Goal: Task Accomplishment & Management: Manage account settings

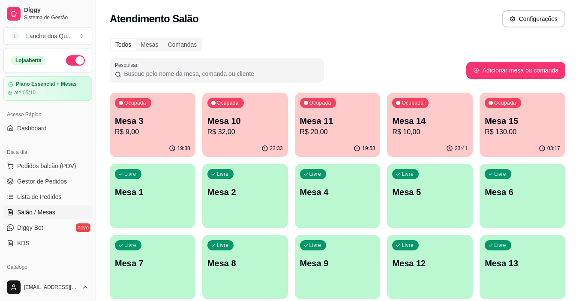
click at [154, 200] on div "Livre Mesa 1" at bounding box center [153, 191] width 86 height 54
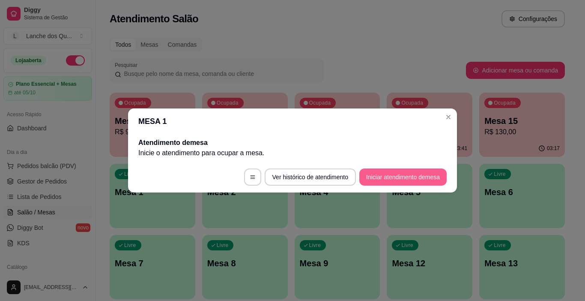
click at [395, 181] on button "Iniciar atendimento de mesa" at bounding box center [402, 176] width 87 height 17
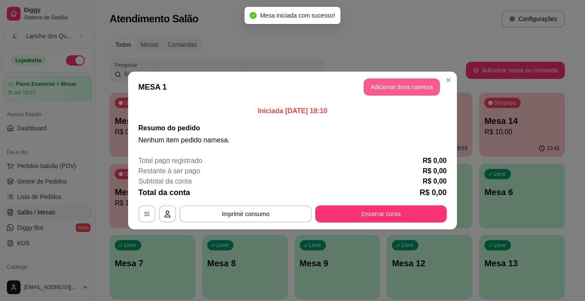
click at [397, 90] on button "Adicionar itens na mesa" at bounding box center [402, 86] width 76 height 17
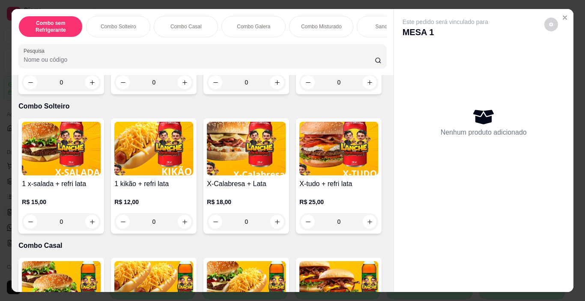
scroll to position [43, 0]
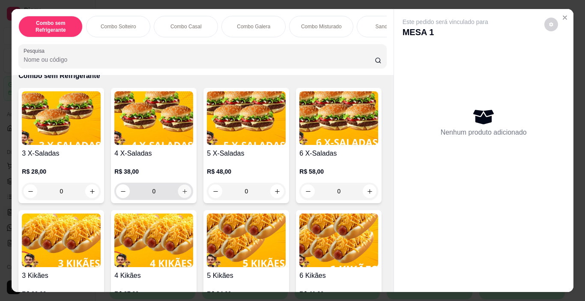
click at [182, 194] on icon "increase-product-quantity" at bounding box center [185, 191] width 6 height 6
type input "1"
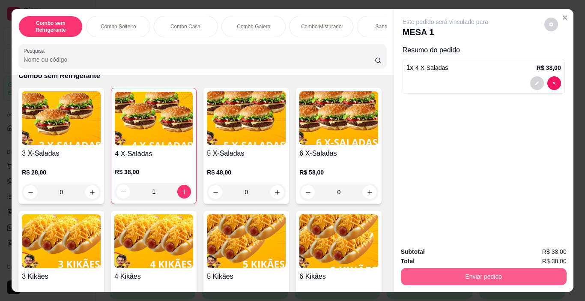
click at [483, 269] on button "Enviar pedido" at bounding box center [484, 276] width 166 height 17
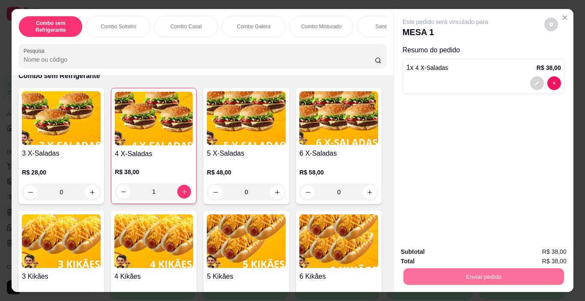
click at [541, 254] on button "Enviar pedido" at bounding box center [544, 252] width 48 height 16
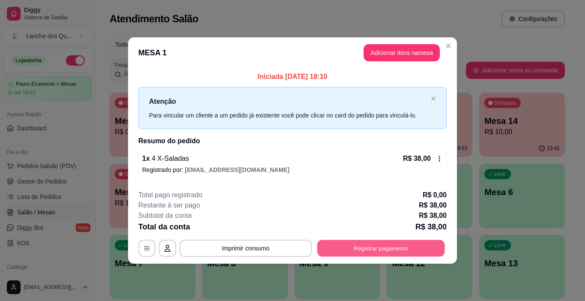
click at [371, 247] on button "Registrar pagamento" at bounding box center [381, 247] width 128 height 17
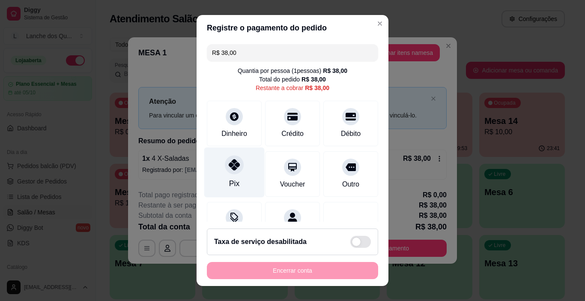
click at [237, 169] on div at bounding box center [234, 165] width 19 height 19
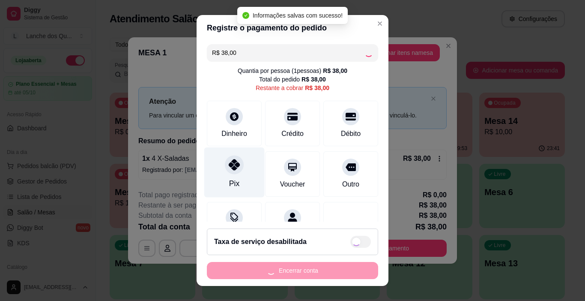
type input "R$ 0,00"
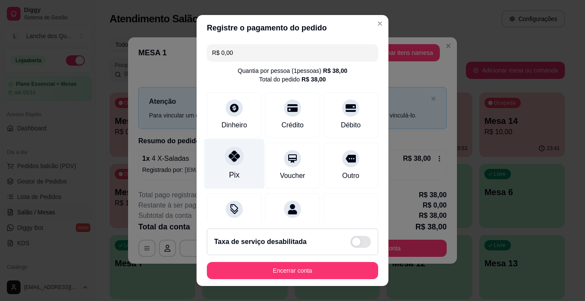
click at [237, 169] on div "Pix" at bounding box center [234, 164] width 60 height 50
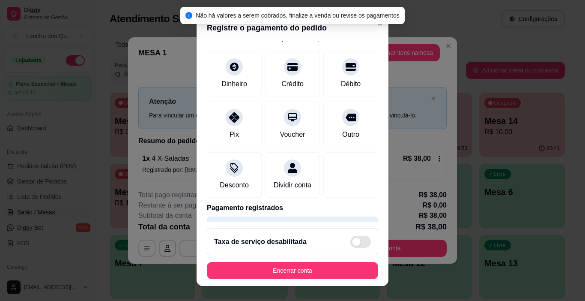
scroll to position [75, 0]
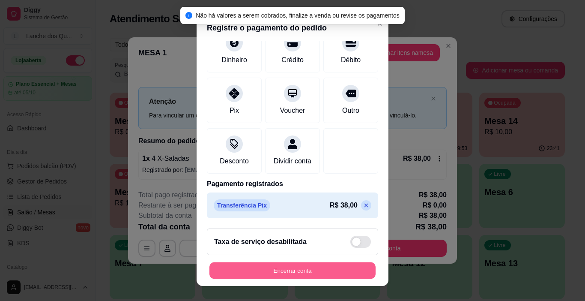
click at [327, 277] on button "Encerrar conta" at bounding box center [292, 270] width 166 height 17
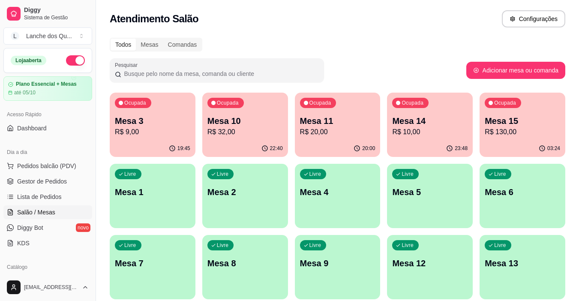
click at [155, 190] on p "Mesa 1" at bounding box center [152, 192] width 75 height 12
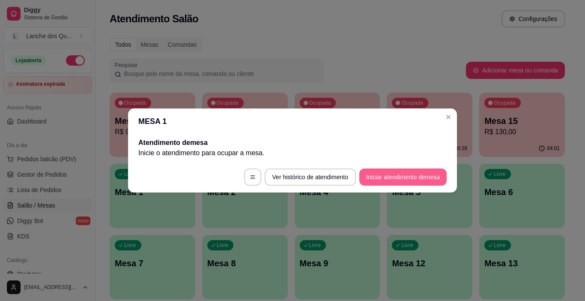
click at [422, 179] on button "Iniciar atendimento de mesa" at bounding box center [402, 176] width 87 height 17
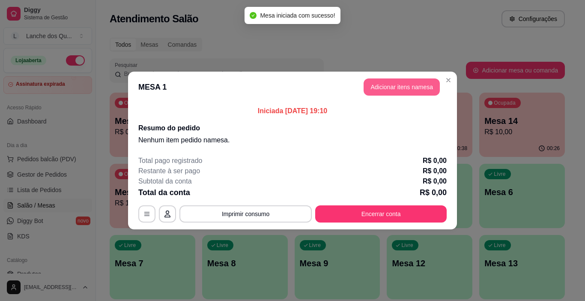
click at [415, 87] on button "Adicionar itens na mesa" at bounding box center [402, 86] width 76 height 17
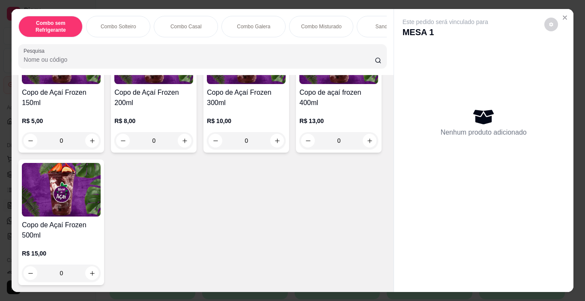
scroll to position [2610, 0]
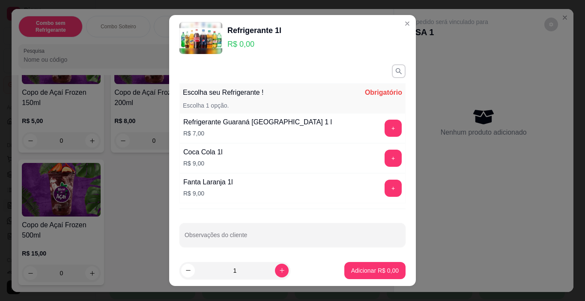
click at [385, 191] on button "+" at bounding box center [393, 187] width 17 height 17
click at [371, 280] on footer "1 Adicionar R$ 9,00" at bounding box center [292, 270] width 247 height 31
click at [370, 270] on p "Adicionar R$ 9,00" at bounding box center [375, 270] width 46 height 8
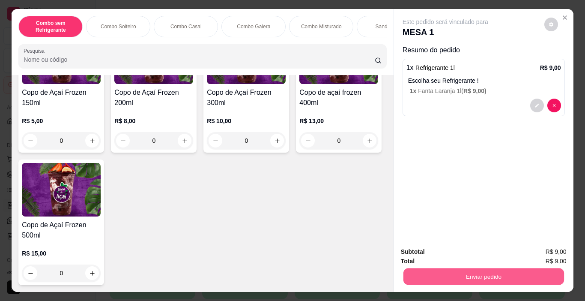
click at [463, 268] on button "Enviar pedido" at bounding box center [483, 276] width 161 height 17
click at [550, 251] on button "Enviar pedido" at bounding box center [544, 252] width 48 height 16
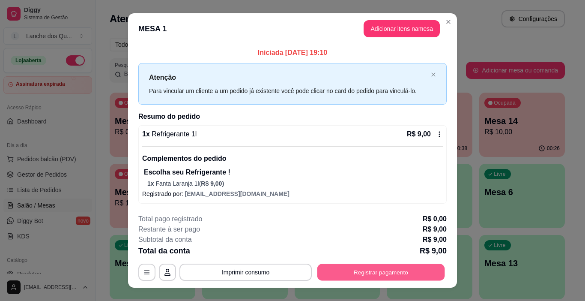
click at [372, 278] on button "Registrar pagamento" at bounding box center [381, 272] width 128 height 17
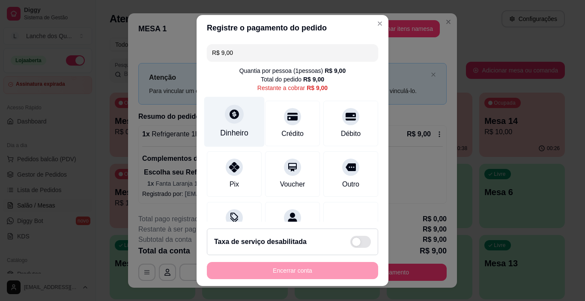
click at [242, 132] on div "Dinheiro" at bounding box center [234, 132] width 28 height 11
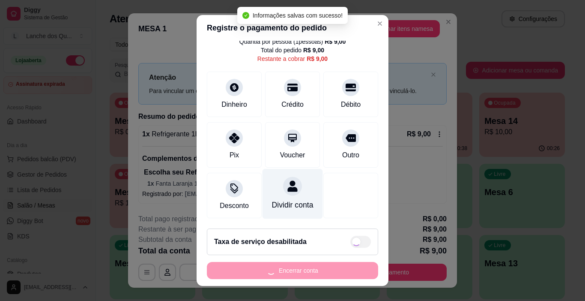
type input "R$ 0,00"
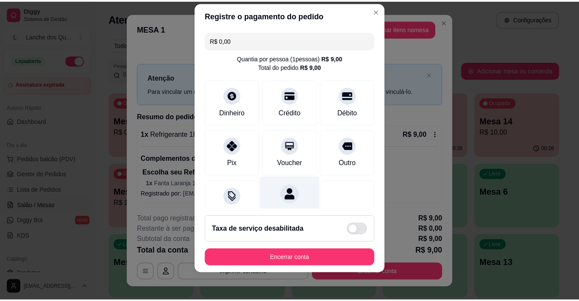
scroll to position [75, 0]
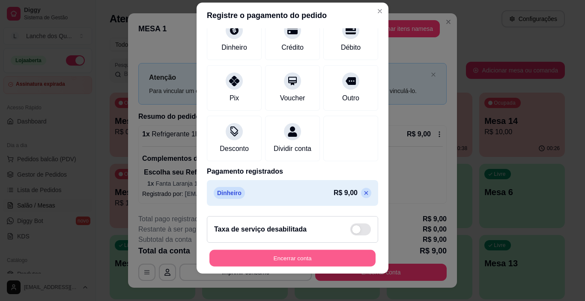
click at [316, 254] on button "Encerrar conta" at bounding box center [292, 258] width 166 height 17
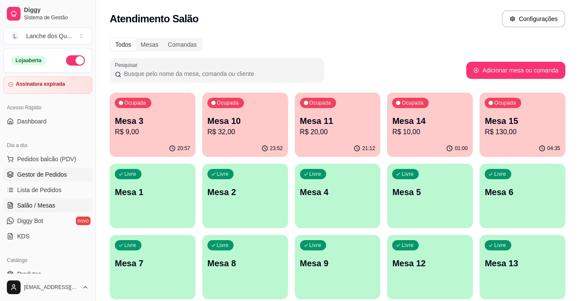
click at [57, 174] on span "Gestor de Pedidos" at bounding box center [42, 174] width 50 height 9
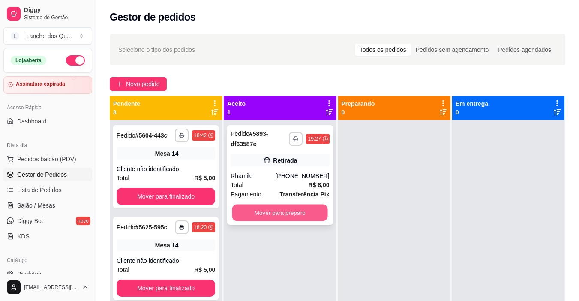
click at [295, 215] on button "Mover para preparo" at bounding box center [280, 212] width 96 height 17
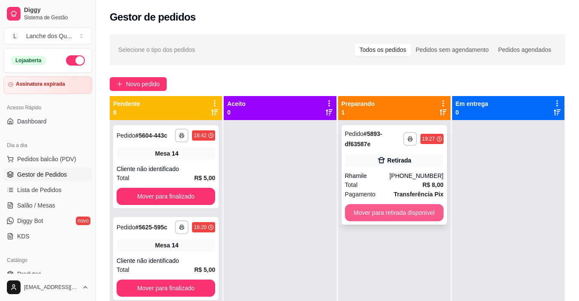
click at [389, 212] on button "Mover para retirada disponível" at bounding box center [394, 212] width 99 height 17
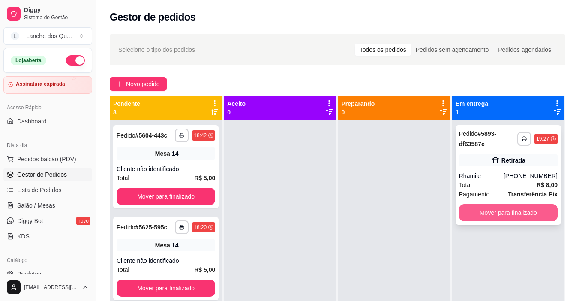
click at [495, 215] on button "Mover para finalizado" at bounding box center [508, 212] width 99 height 17
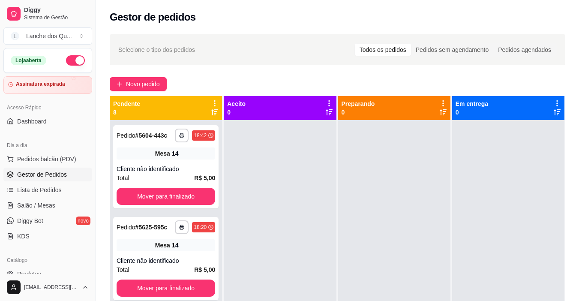
drag, startPoint x: 481, startPoint y: 263, endPoint x: 270, endPoint y: 197, distance: 220.8
click at [270, 197] on div at bounding box center [280, 270] width 112 height 301
click at [43, 86] on article "Assinatura expirada" at bounding box center [40, 84] width 50 height 6
click at [34, 205] on span "Salão / Mesas" at bounding box center [36, 205] width 38 height 9
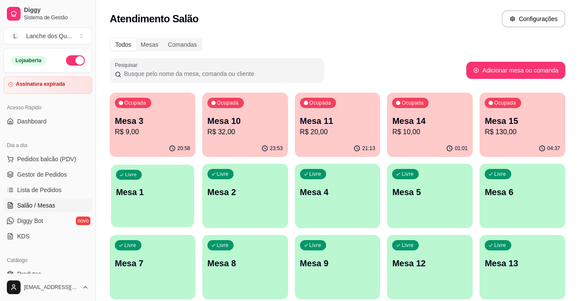
click at [149, 197] on p "Mesa 1" at bounding box center [152, 192] width 73 height 12
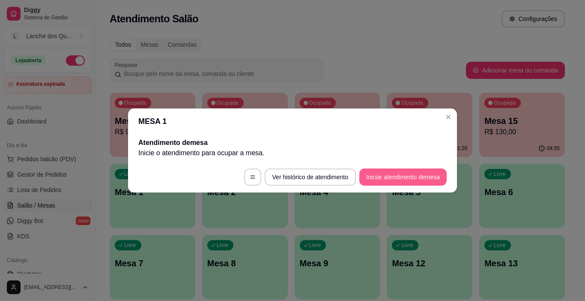
click at [399, 174] on button "Iniciar atendimento de mesa" at bounding box center [402, 176] width 87 height 17
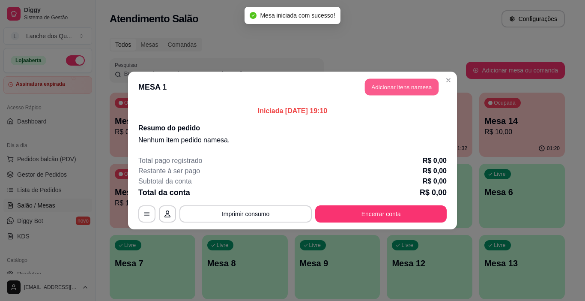
click at [380, 90] on button "Adicionar itens na mesa" at bounding box center [402, 87] width 74 height 17
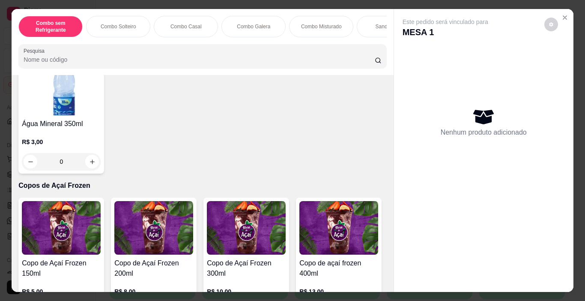
scroll to position [2056, 0]
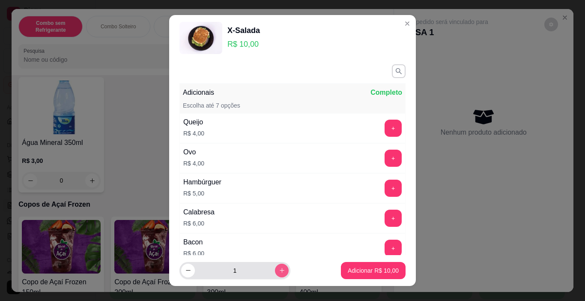
click at [281, 269] on div "1" at bounding box center [253, 270] width 148 height 17
click at [280, 270] on icon "increase-product-quantity" at bounding box center [282, 270] width 5 height 5
type input "2"
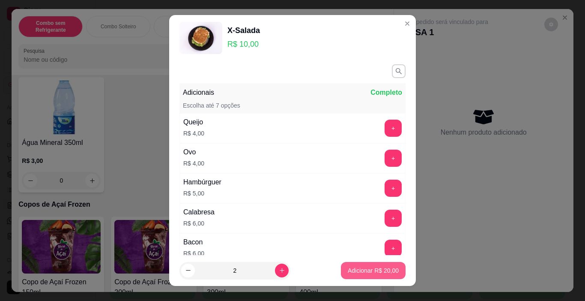
click at [375, 269] on p "Adicionar R$ 20,00" at bounding box center [373, 270] width 51 height 9
type input "2"
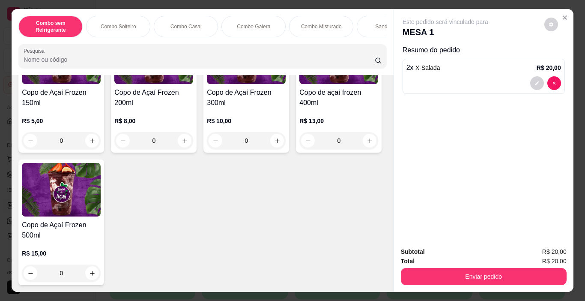
scroll to position [2613, 0]
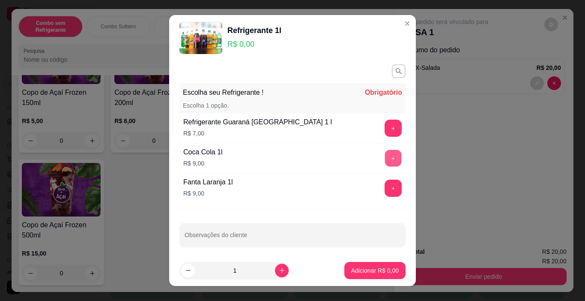
click at [385, 159] on button "+" at bounding box center [393, 158] width 17 height 17
click at [374, 272] on p "Adicionar R$ 9,00" at bounding box center [375, 270] width 48 height 9
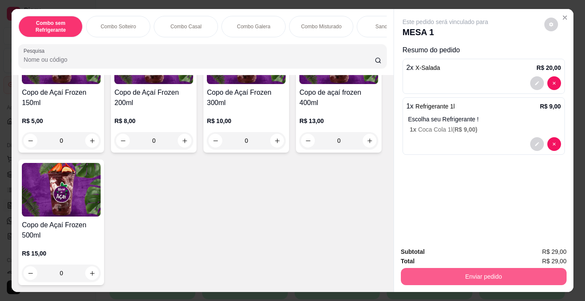
click at [438, 269] on button "Enviar pedido" at bounding box center [484, 276] width 166 height 17
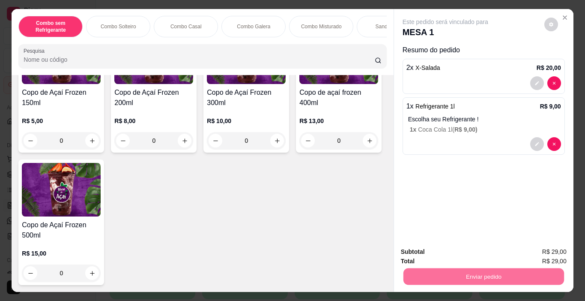
click at [535, 255] on button "Enviar pedido" at bounding box center [544, 252] width 48 height 16
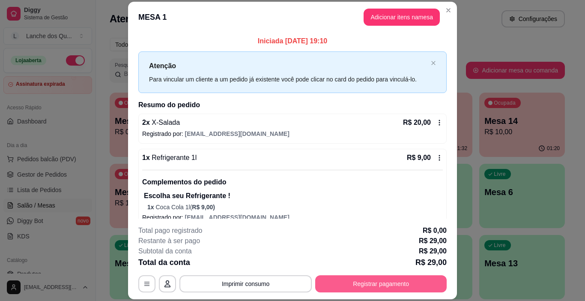
click at [341, 278] on button "Registrar pagamento" at bounding box center [381, 283] width 132 height 17
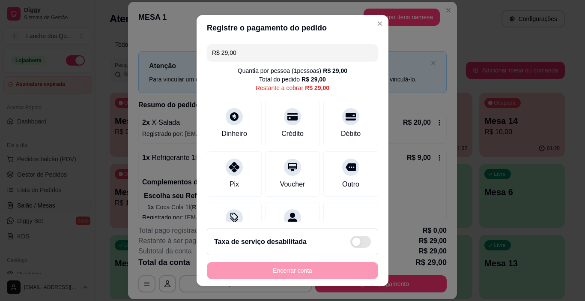
click at [238, 47] on input "R$ 29,00" at bounding box center [292, 52] width 161 height 17
click at [230, 112] on icon at bounding box center [234, 114] width 9 height 9
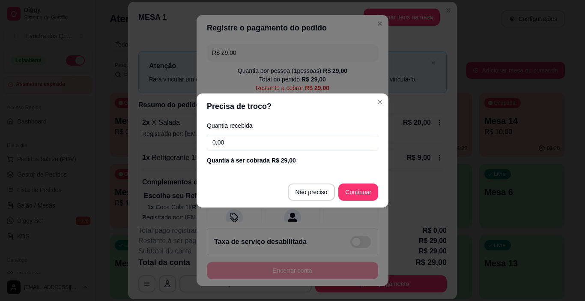
drag, startPoint x: 240, startPoint y: 152, endPoint x: 224, endPoint y: 146, distance: 16.8
click at [224, 146] on div "Quantia recebida 0,00 Quantia à ser cobrada R$ 29,00" at bounding box center [293, 143] width 192 height 49
drag, startPoint x: 234, startPoint y: 143, endPoint x: 142, endPoint y: 136, distance: 92.4
click at [145, 137] on div "Precisa de troco? Quantia recebida 0,00 Quantia à ser cobrada R$ 29,00 Não prec…" at bounding box center [292, 150] width 585 height 301
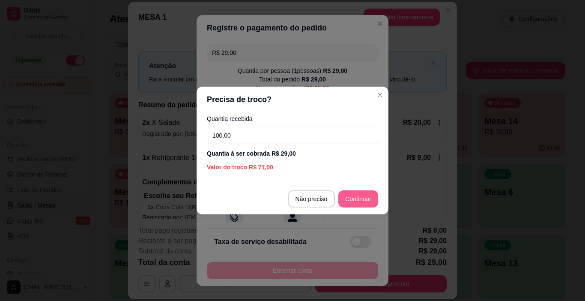
type input "100,00"
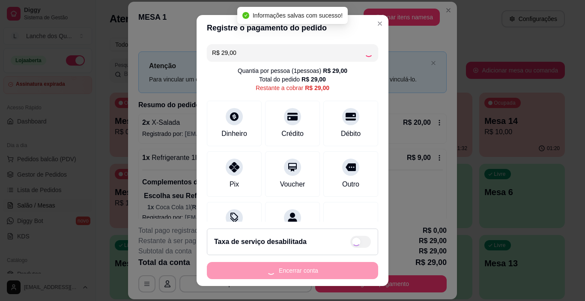
type input "R$ 0,00"
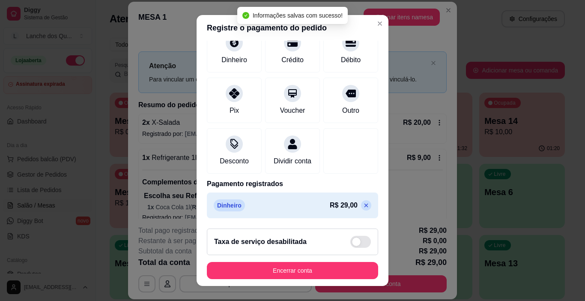
scroll to position [75, 0]
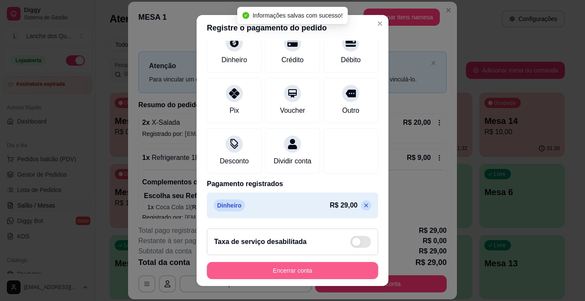
click at [326, 271] on button "Encerrar conta" at bounding box center [292, 270] width 171 height 17
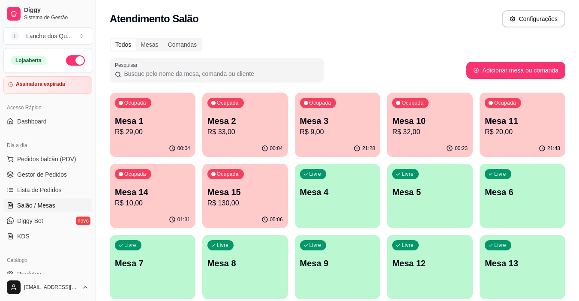
click at [216, 119] on p "Mesa 2" at bounding box center [244, 121] width 75 height 12
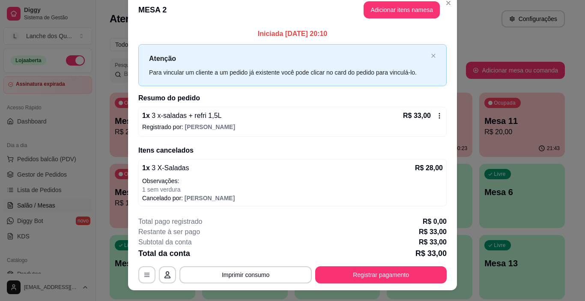
scroll to position [0, 0]
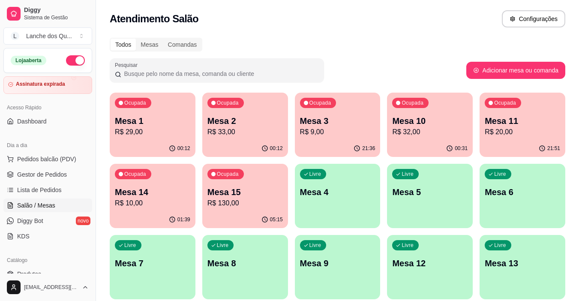
click at [167, 141] on div "00:12" at bounding box center [153, 148] width 86 height 17
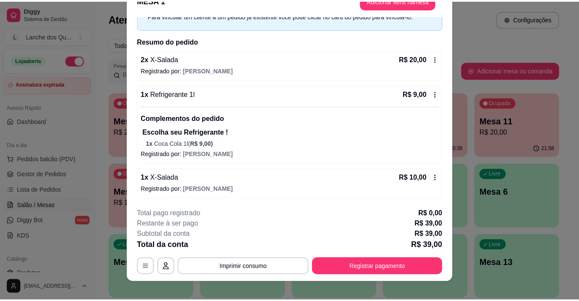
scroll to position [26, 0]
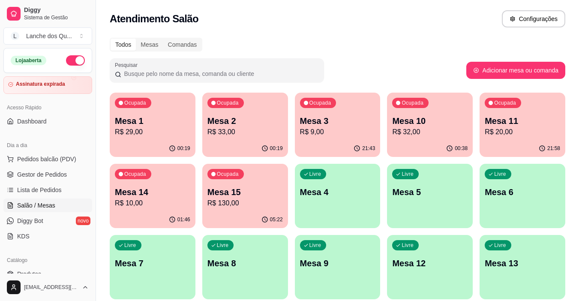
click at [249, 118] on p "Mesa 2" at bounding box center [244, 121] width 75 height 12
click at [419, 114] on div "Ocupada Mesa 10 R$ 32,00" at bounding box center [430, 117] width 86 height 48
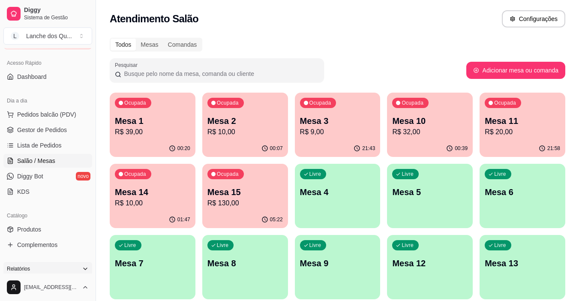
scroll to position [86, 0]
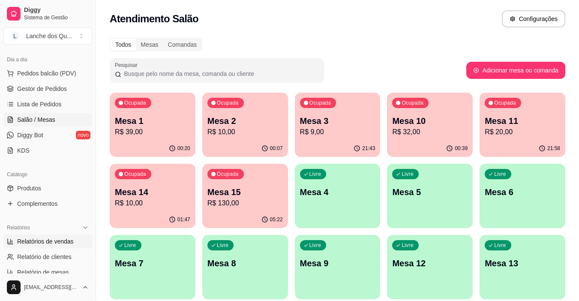
click at [44, 242] on span "Relatórios de vendas" at bounding box center [45, 241] width 57 height 9
select select "ALL"
select select "0"
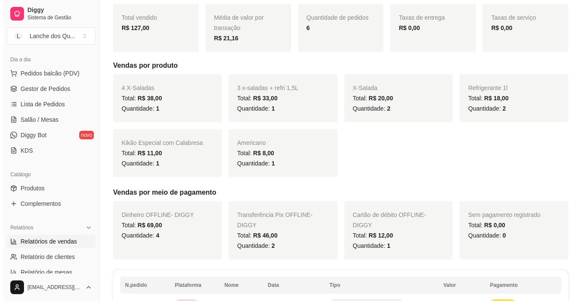
scroll to position [281, 0]
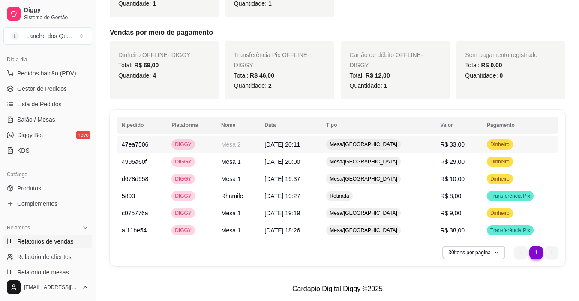
click at [435, 145] on td "R$ 33,00" at bounding box center [458, 144] width 47 height 17
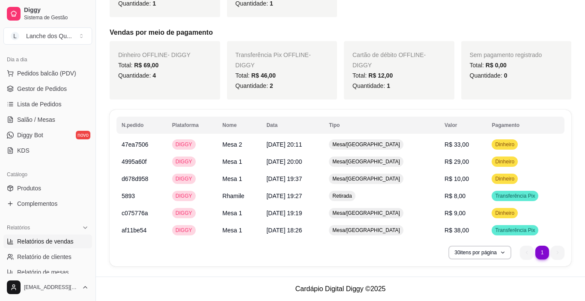
scroll to position [271, 0]
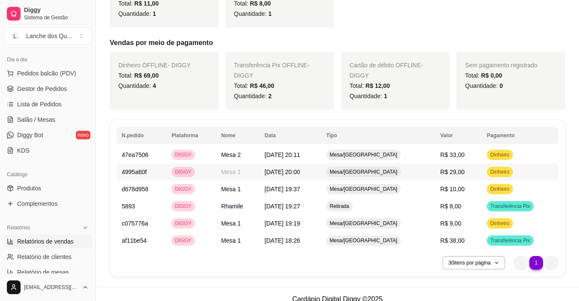
click at [438, 175] on td "R$ 29,00" at bounding box center [458, 171] width 47 height 17
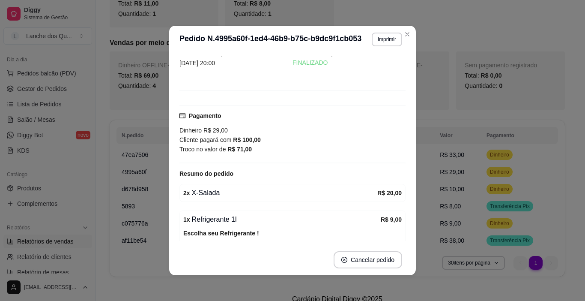
scroll to position [81, 0]
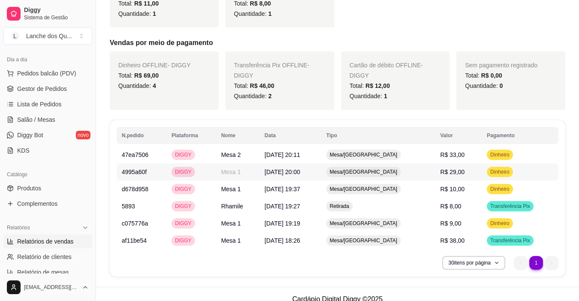
click at [457, 172] on span "R$ 29,00" at bounding box center [452, 171] width 24 height 7
click at [41, 123] on span "Salão / Mesas" at bounding box center [36, 119] width 38 height 9
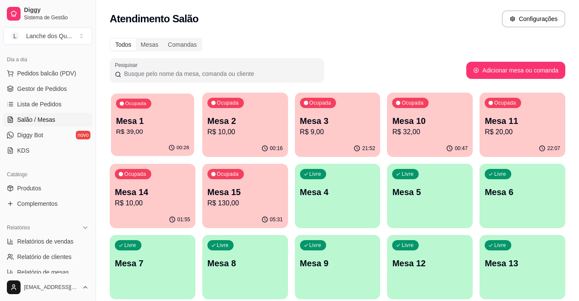
click at [136, 125] on p "Mesa 1" at bounding box center [152, 121] width 73 height 12
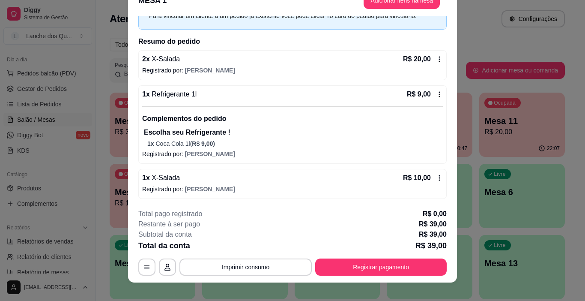
scroll to position [26, 0]
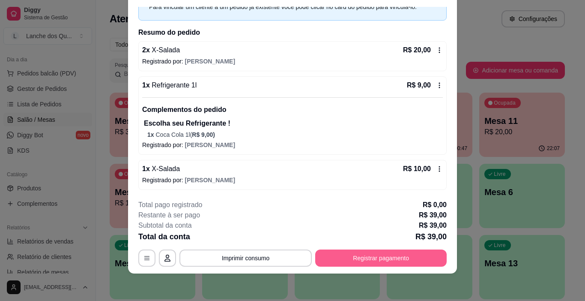
click at [377, 258] on button "Registrar pagamento" at bounding box center [381, 257] width 132 height 17
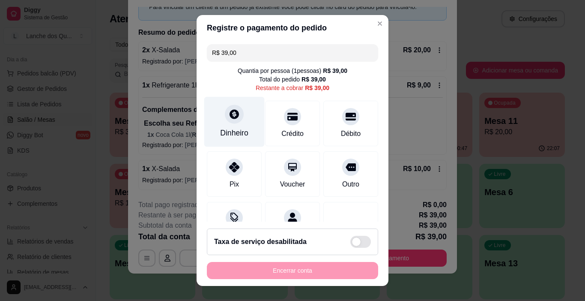
click at [215, 120] on div "Dinheiro" at bounding box center [234, 122] width 60 height 50
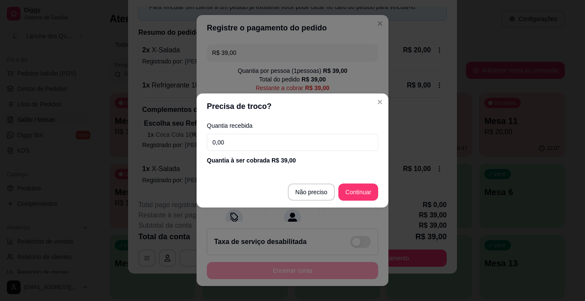
drag, startPoint x: 247, startPoint y: 142, endPoint x: 136, endPoint y: 156, distance: 111.8
click at [136, 156] on div "Precisa de troco? Quantia recebida 0,00 Quantia à ser cobrada R$ 39,00 Não prec…" at bounding box center [292, 150] width 585 height 301
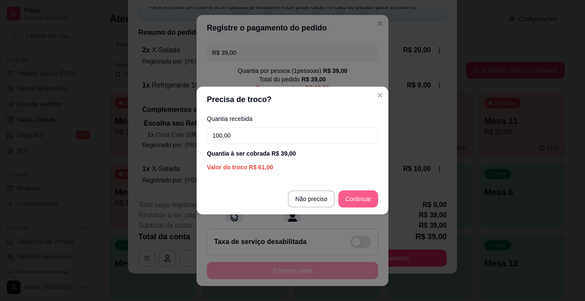
type input "100,00"
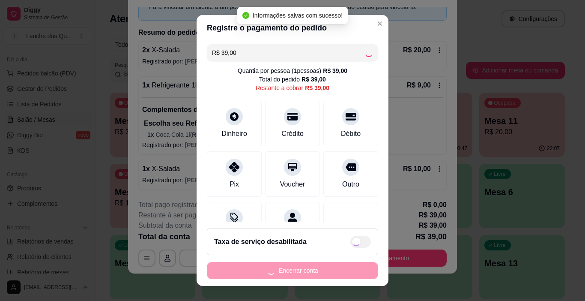
type input "R$ 0,00"
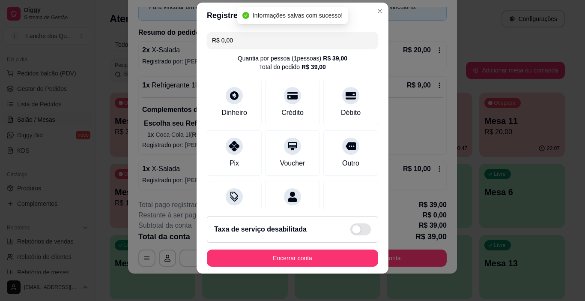
scroll to position [75, 0]
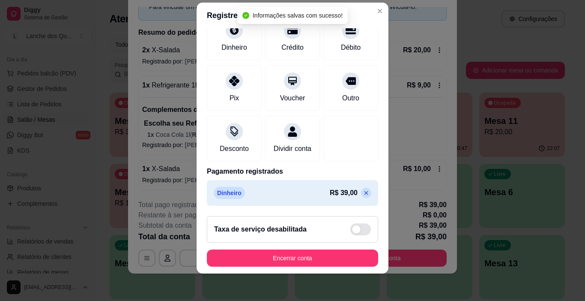
click at [317, 248] on footer "Taxa de serviço desabilitada Encerrar conta" at bounding box center [293, 241] width 192 height 64
click at [317, 257] on button "Encerrar conta" at bounding box center [292, 257] width 171 height 17
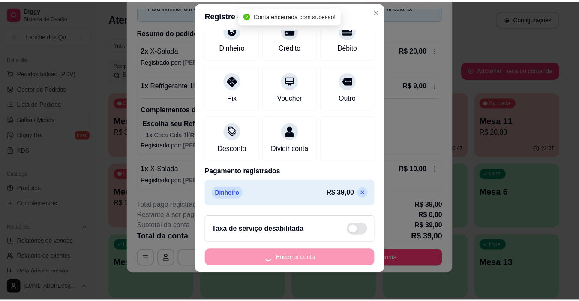
scroll to position [0, 0]
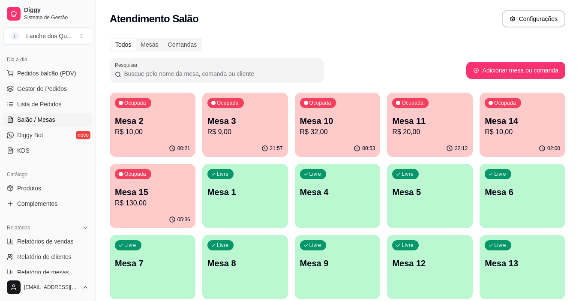
click at [243, 186] on p "Mesa 1" at bounding box center [244, 192] width 75 height 12
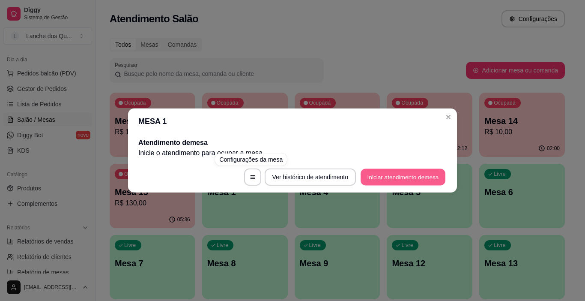
click at [382, 180] on button "Iniciar atendimento de mesa" at bounding box center [403, 177] width 85 height 17
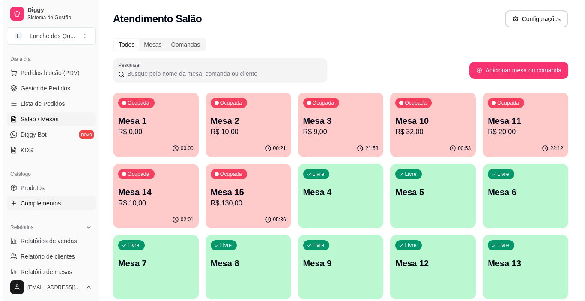
scroll to position [86, 0]
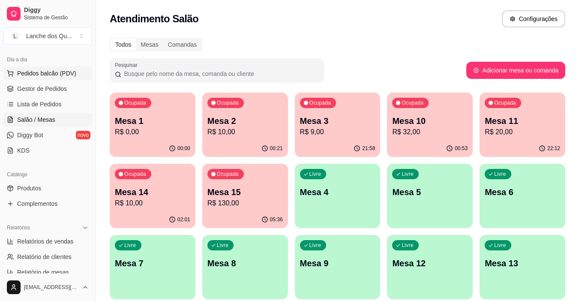
click at [52, 68] on button "Pedidos balcão (PDV)" at bounding box center [47, 73] width 89 height 14
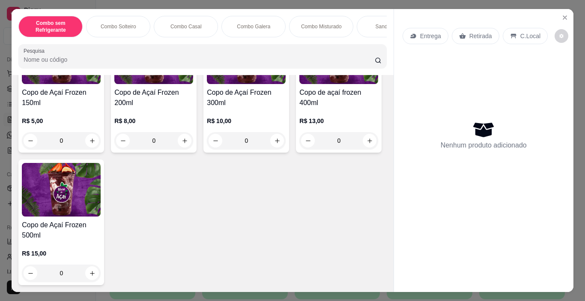
scroll to position [2656, 0]
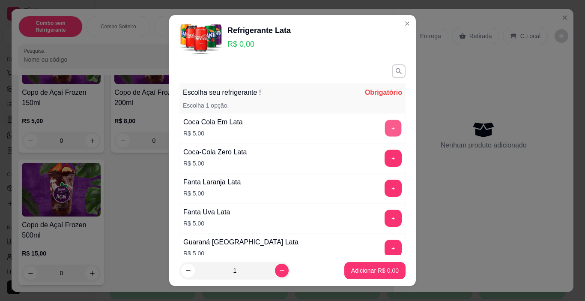
click at [385, 128] on button "+" at bounding box center [393, 128] width 17 height 17
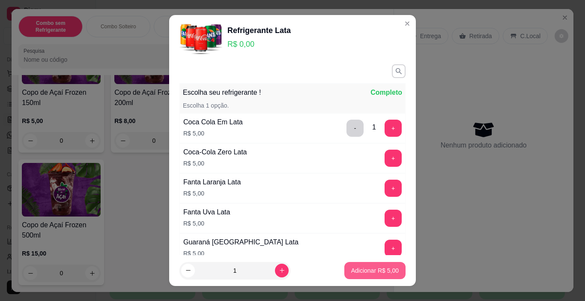
click at [363, 269] on p "Adicionar R$ 5,00" at bounding box center [375, 270] width 48 height 9
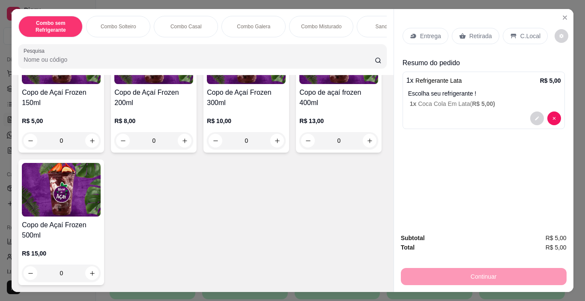
click at [470, 34] on p "Retirada" at bounding box center [481, 36] width 23 height 9
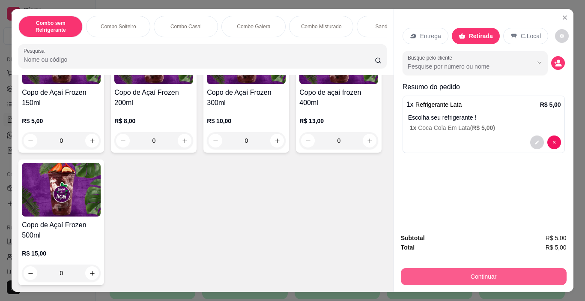
click at [469, 272] on button "Continuar" at bounding box center [484, 276] width 166 height 17
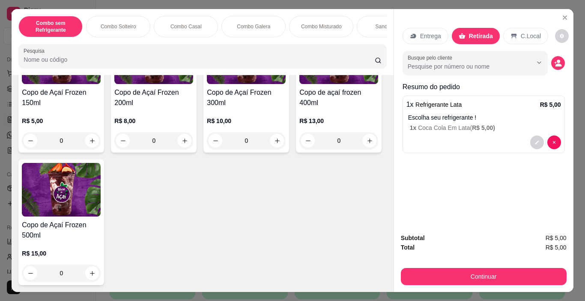
click at [523, 35] on p "C.Local" at bounding box center [531, 36] width 20 height 9
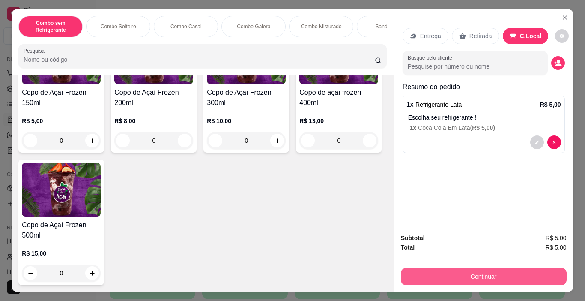
click at [507, 275] on button "Continuar" at bounding box center [484, 276] width 166 height 17
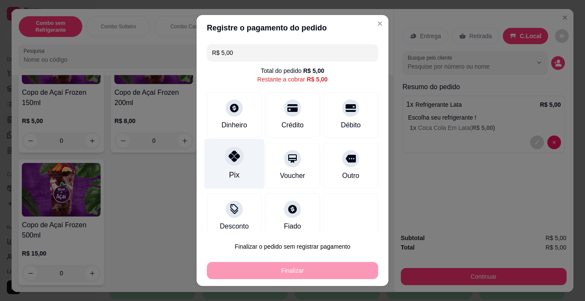
click at [221, 167] on div "Pix" at bounding box center [234, 164] width 60 height 50
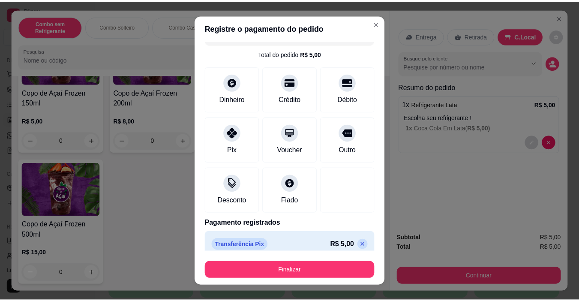
scroll to position [27, 0]
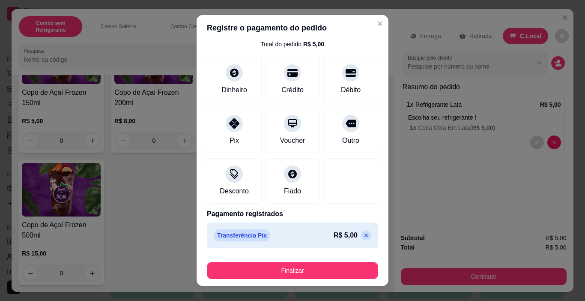
click at [302, 279] on footer "Finalizar" at bounding box center [293, 268] width 192 height 34
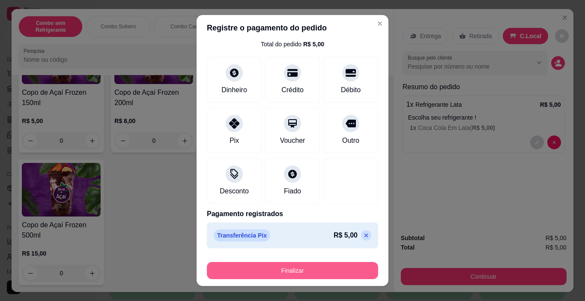
click at [310, 272] on button "Finalizar" at bounding box center [292, 270] width 171 height 17
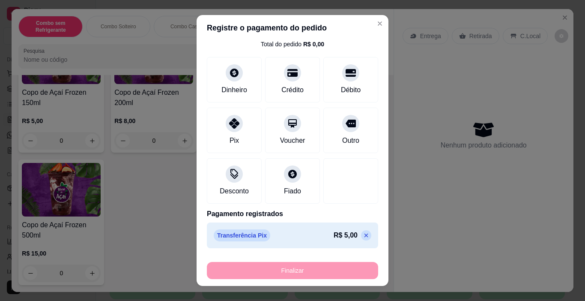
type input "-R$ 5,00"
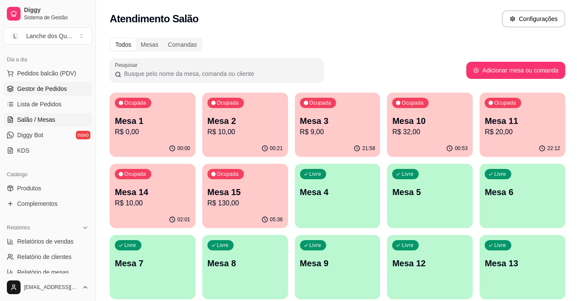
click at [39, 88] on span "Gestor de Pedidos" at bounding box center [42, 88] width 50 height 9
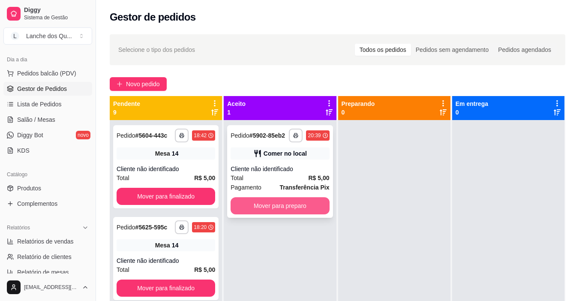
click at [274, 207] on button "Mover para preparo" at bounding box center [279, 205] width 99 height 17
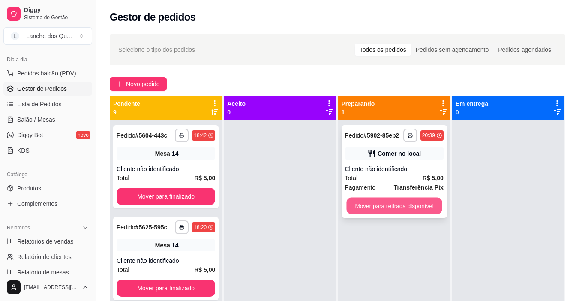
click at [390, 211] on button "Mover para retirada disponível" at bounding box center [394, 205] width 96 height 17
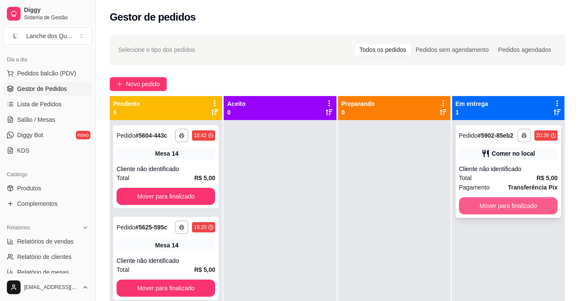
click at [496, 209] on button "Mover para finalizado" at bounding box center [508, 205] width 99 height 17
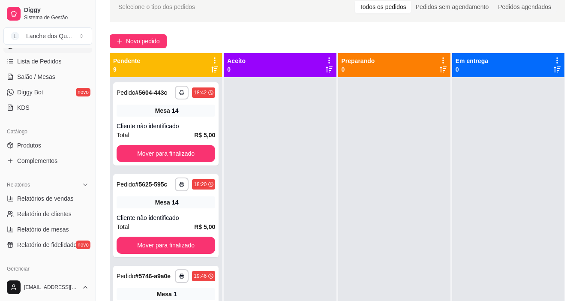
scroll to position [171, 0]
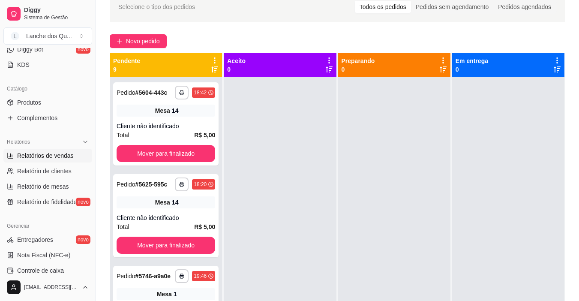
click at [57, 158] on span "Relatórios de vendas" at bounding box center [45, 155] width 57 height 9
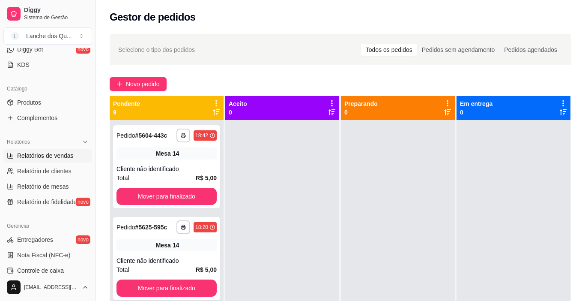
select select "ALL"
select select "0"
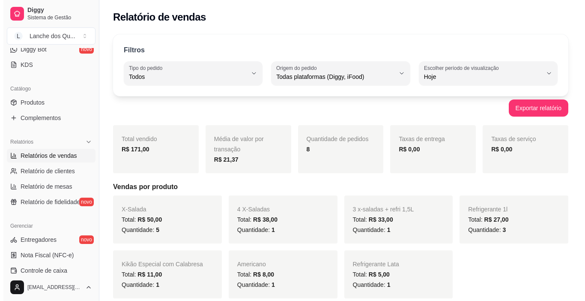
scroll to position [129, 0]
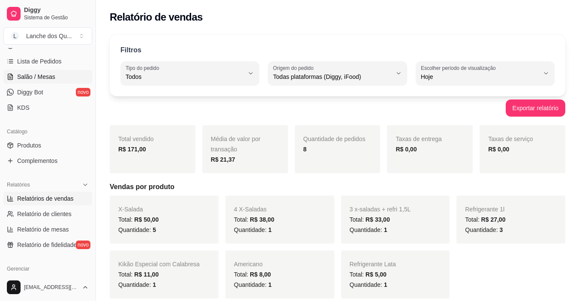
click at [44, 72] on span "Salão / Mesas" at bounding box center [36, 76] width 38 height 9
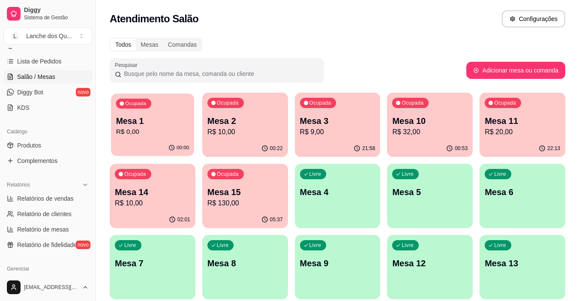
click at [169, 119] on p "Mesa 1" at bounding box center [152, 121] width 73 height 12
click at [193, 121] on div "Ocupada Mesa 1 R$ 0,00" at bounding box center [153, 117] width 86 height 48
click at [142, 132] on p "R$ 0,00" at bounding box center [152, 132] width 75 height 10
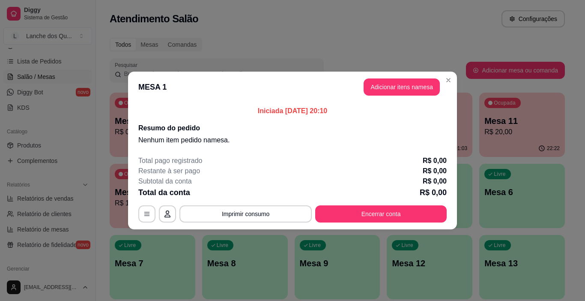
click at [400, 87] on button "Adicionar itens na mesa" at bounding box center [402, 86] width 76 height 17
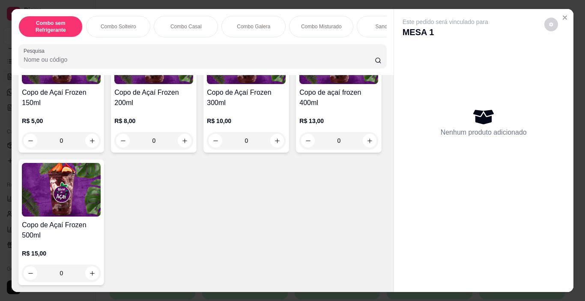
scroll to position [2699, 0]
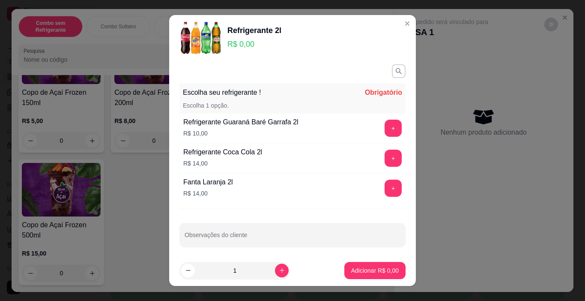
click at [386, 156] on div "+" at bounding box center [393, 158] width 24 height 17
click at [385, 161] on button "+" at bounding box center [393, 158] width 17 height 17
click at [368, 268] on p "Adicionar R$ 14,00" at bounding box center [374, 270] width 50 height 8
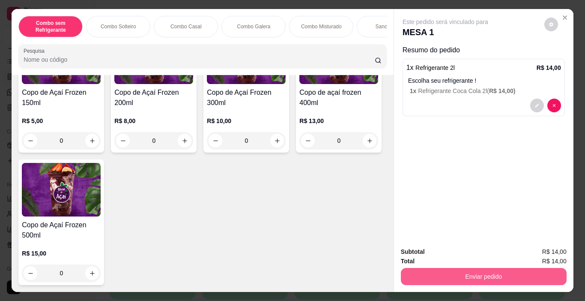
click at [429, 272] on button "Enviar pedido" at bounding box center [484, 276] width 166 height 17
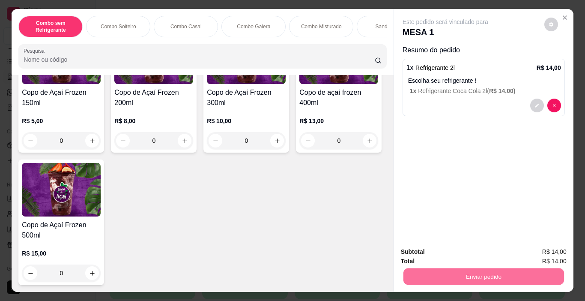
click at [533, 255] on button "Enviar pedido" at bounding box center [544, 252] width 48 height 16
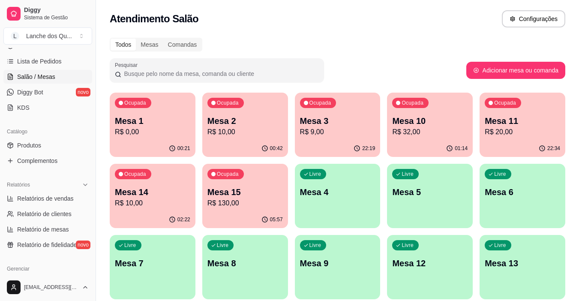
click at [340, 207] on div "Livre Mesa 4" at bounding box center [338, 191] width 86 height 54
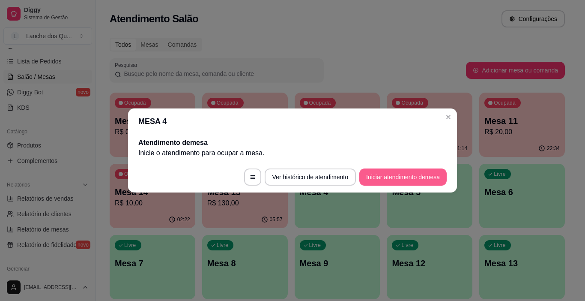
click at [383, 174] on button "Iniciar atendimento de mesa" at bounding box center [402, 176] width 87 height 17
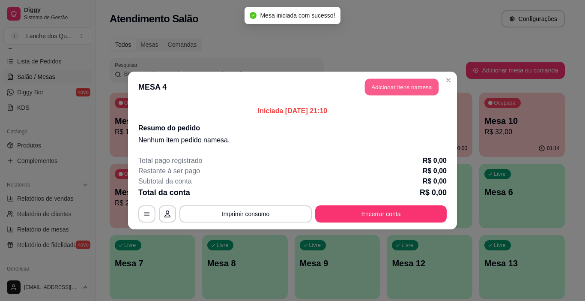
click at [383, 89] on button "Adicionar itens na mesa" at bounding box center [402, 87] width 74 height 17
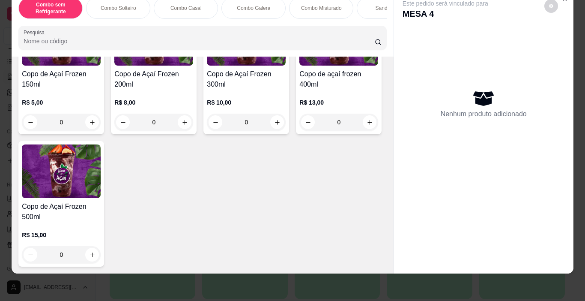
scroll to position [2481, 0]
type input "1"
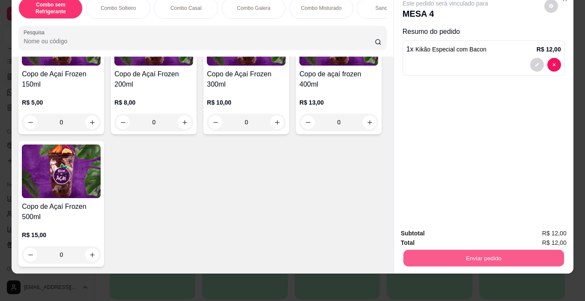
click at [502, 258] on button "Enviar pedido" at bounding box center [483, 258] width 161 height 17
click at [556, 227] on button "Enviar pedido" at bounding box center [544, 231] width 48 height 16
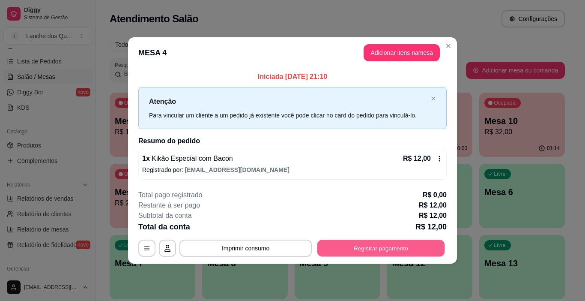
click at [391, 246] on button "Registrar pagamento" at bounding box center [381, 247] width 128 height 17
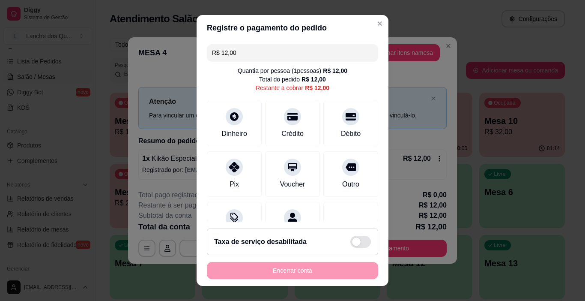
drag, startPoint x: 254, startPoint y: 51, endPoint x: 193, endPoint y: 42, distance: 62.0
click at [197, 42] on div "R$ 12,00 Quantia por pessoa ( 1 pessoas) R$ 12,00 Total do pedido R$ 12,00 Rest…" at bounding box center [293, 131] width 192 height 181
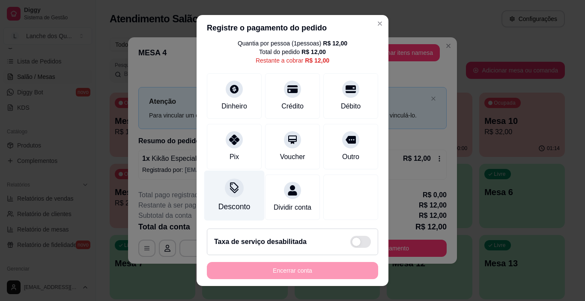
scroll to position [39, 0]
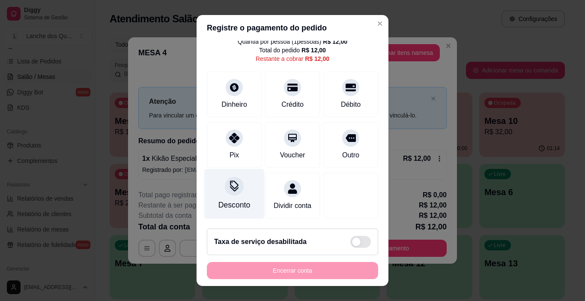
click at [231, 180] on icon at bounding box center [234, 185] width 11 height 11
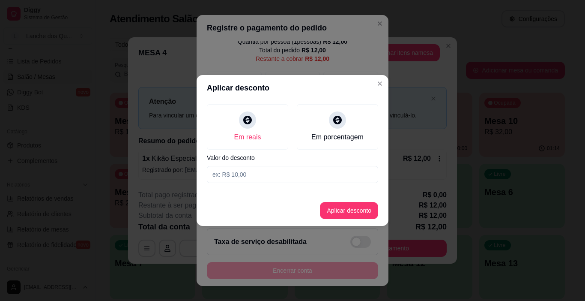
click at [240, 172] on input at bounding box center [292, 174] width 171 height 17
type input "1,00"
click at [360, 212] on button "Aplicar desconto" at bounding box center [349, 210] width 58 height 17
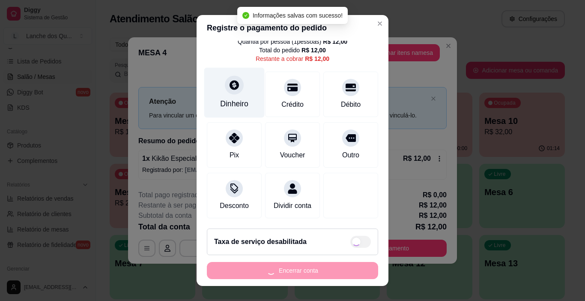
type input "R$ 11,00"
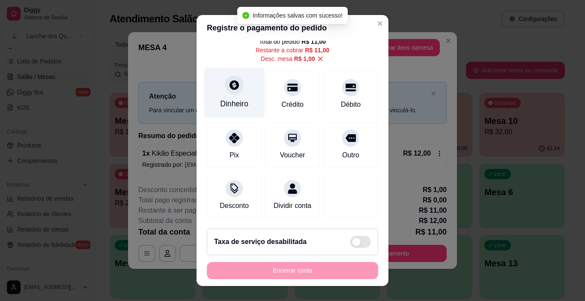
click at [215, 75] on div "Dinheiro" at bounding box center [234, 93] width 60 height 50
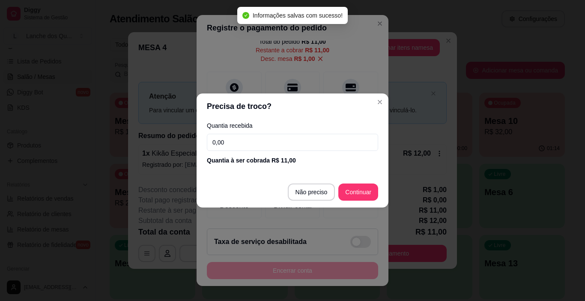
drag, startPoint x: 233, startPoint y: 146, endPoint x: 154, endPoint y: 133, distance: 79.8
click at [154, 133] on div "Precisa de troco? Quantia recebida 0,00 Quantia à ser cobrada R$ 11,00 Não prec…" at bounding box center [292, 150] width 585 height 301
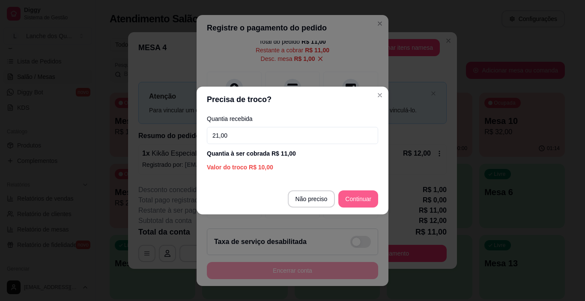
type input "21,00"
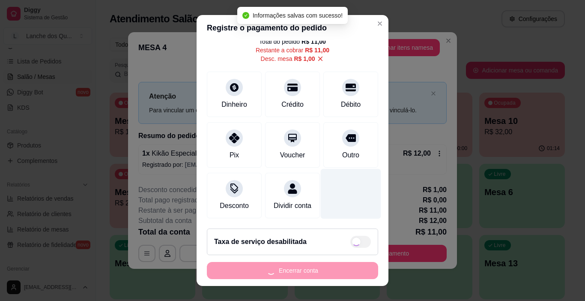
type input "R$ 0,00"
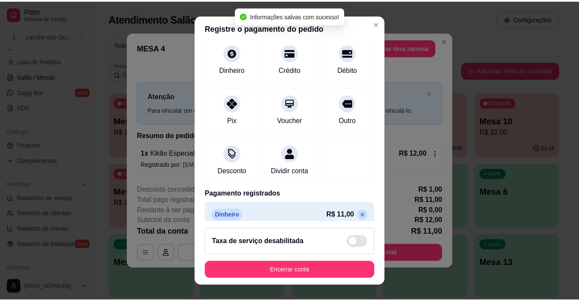
scroll to position [84, 0]
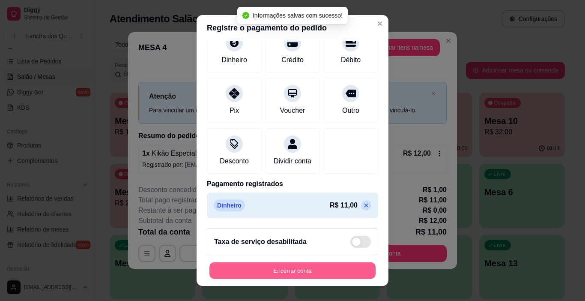
click at [324, 264] on button "Encerrar conta" at bounding box center [292, 270] width 166 height 17
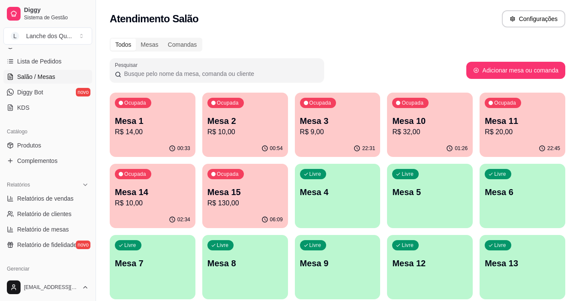
click at [117, 144] on div "00:33" at bounding box center [153, 148] width 86 height 17
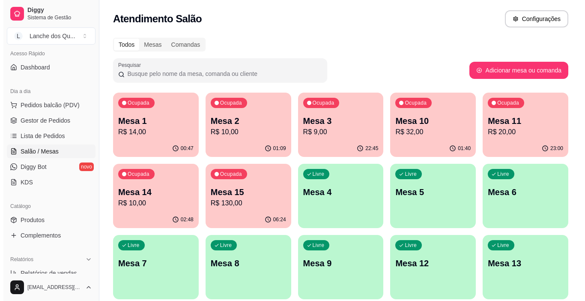
scroll to position [43, 0]
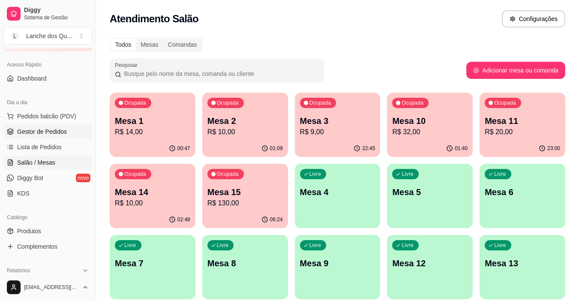
click at [39, 133] on span "Gestor de Pedidos" at bounding box center [42, 131] width 50 height 9
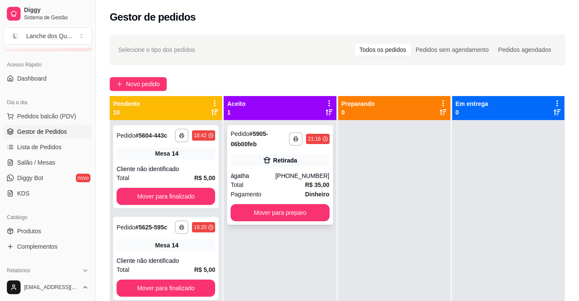
click at [289, 171] on div "[PHONE_NUMBER]" at bounding box center [302, 175] width 54 height 9
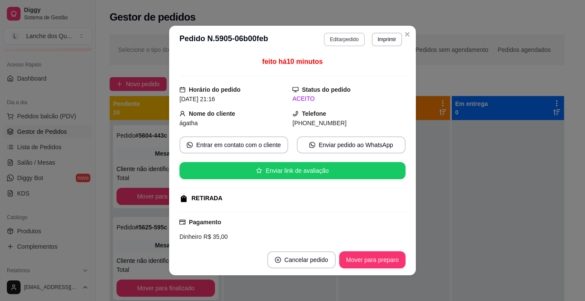
click at [346, 38] on button "Editar pedido" at bounding box center [344, 40] width 41 height 14
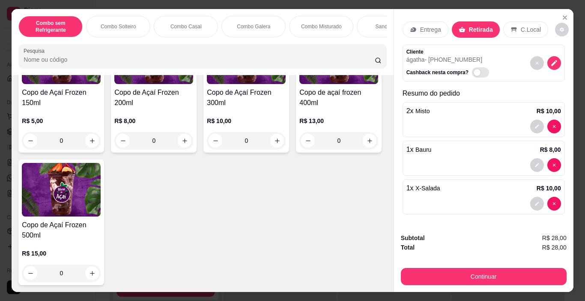
scroll to position [2655, 0]
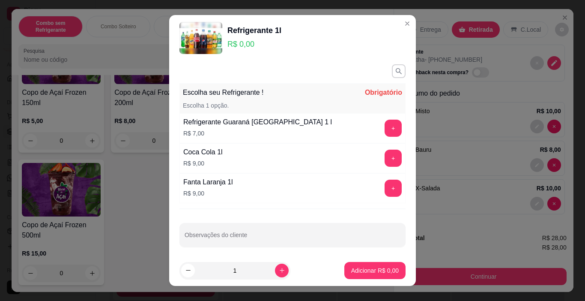
click at [385, 188] on button "+" at bounding box center [393, 187] width 17 height 17
click at [373, 272] on p "Adicionar R$ 9,00" at bounding box center [375, 270] width 46 height 8
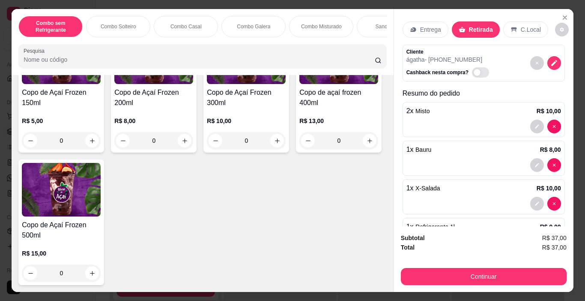
scroll to position [67, 0]
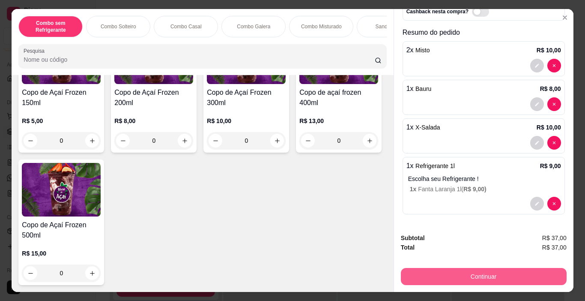
click at [482, 268] on button "Continuar" at bounding box center [484, 276] width 166 height 17
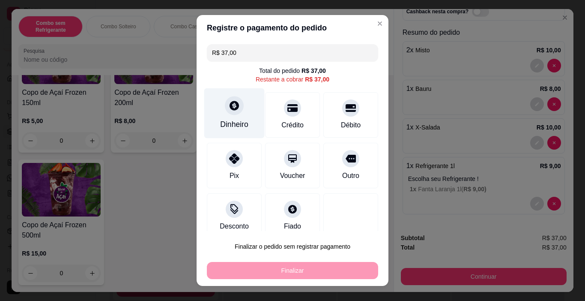
click at [230, 106] on icon at bounding box center [234, 105] width 9 height 9
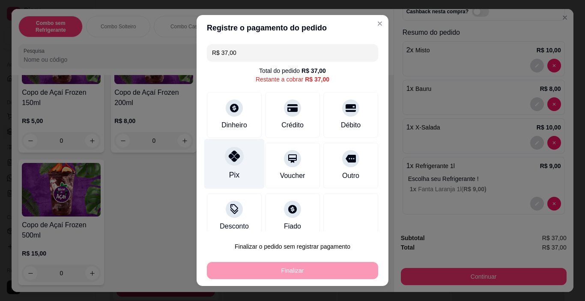
click at [230, 161] on icon at bounding box center [234, 155] width 11 height 11
type input "R$ 0,00"
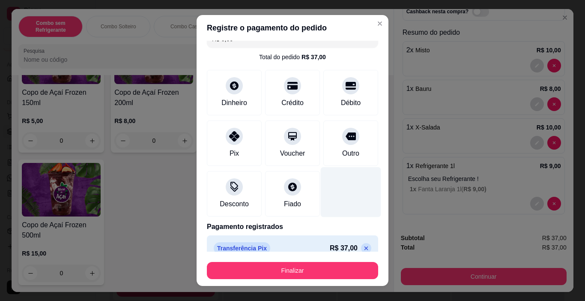
scroll to position [27, 0]
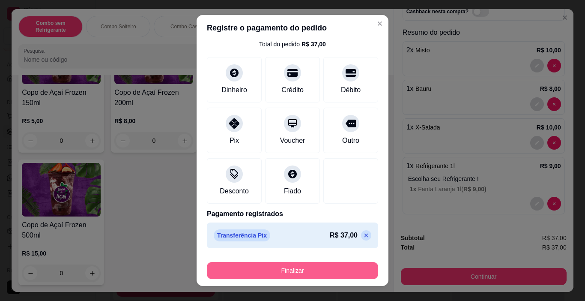
click at [325, 269] on button "Finalizar" at bounding box center [292, 270] width 171 height 17
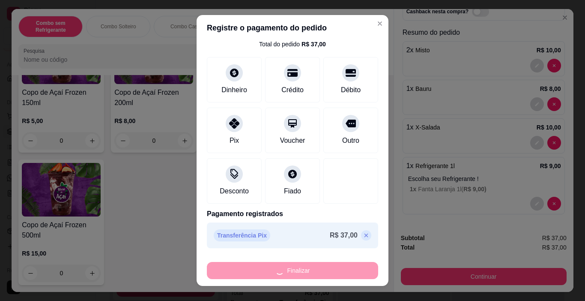
type input "0"
type input "-R$ 37,00"
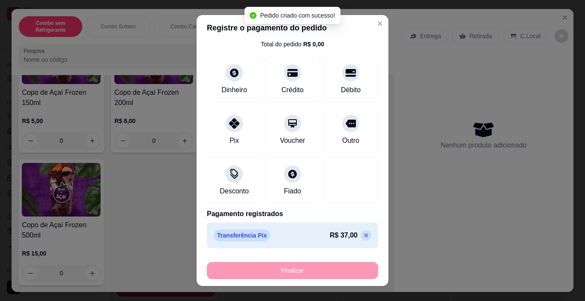
scroll to position [2653, 0]
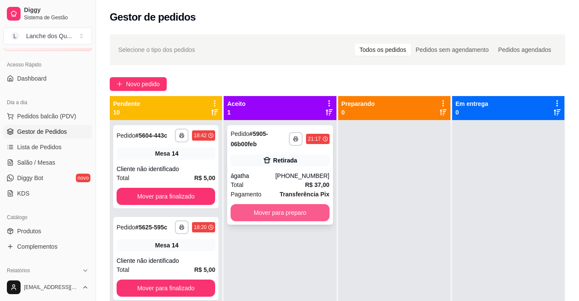
click at [293, 214] on button "Mover para preparo" at bounding box center [279, 212] width 99 height 17
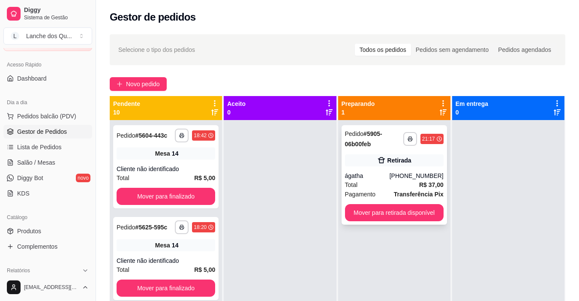
click at [430, 167] on div "**********" at bounding box center [393, 174] width 105 height 99
click at [382, 164] on div "Retirada" at bounding box center [394, 160] width 99 height 12
click at [373, 210] on button "Mover para retirada disponível" at bounding box center [394, 212] width 96 height 17
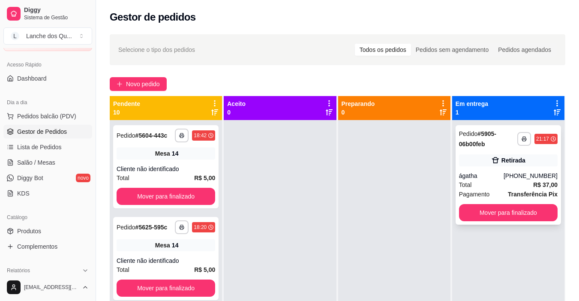
click at [492, 167] on div "**********" at bounding box center [507, 174] width 105 height 99
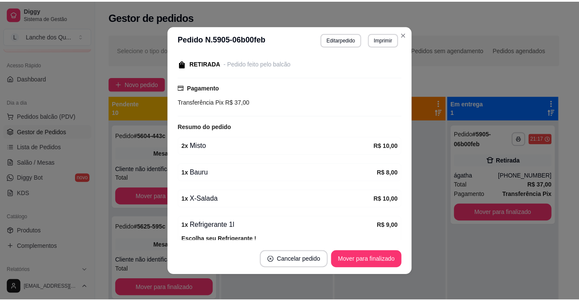
scroll to position [179, 0]
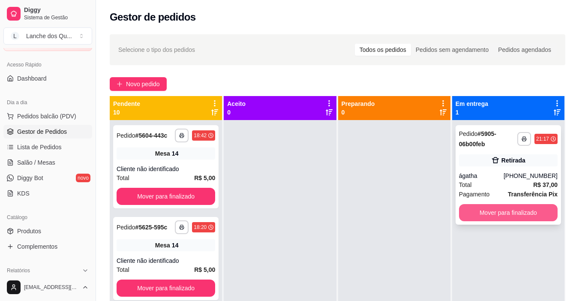
click at [504, 213] on button "Mover para finalizado" at bounding box center [508, 212] width 99 height 17
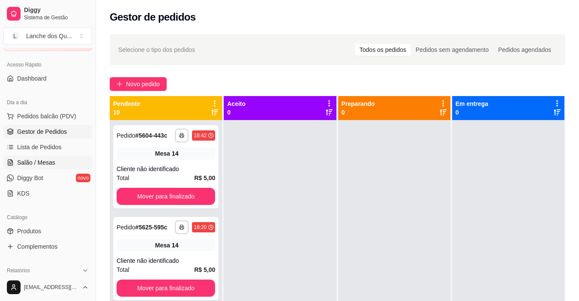
click at [51, 157] on link "Salão / Mesas" at bounding box center [47, 163] width 89 height 14
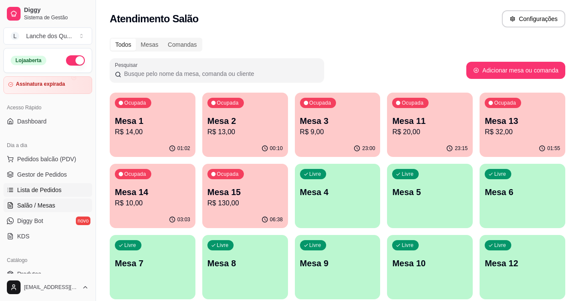
click at [43, 191] on span "Lista de Pedidos" at bounding box center [39, 189] width 45 height 9
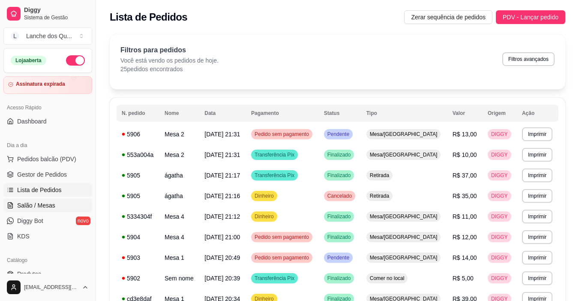
click at [35, 207] on span "Salão / Mesas" at bounding box center [36, 205] width 38 height 9
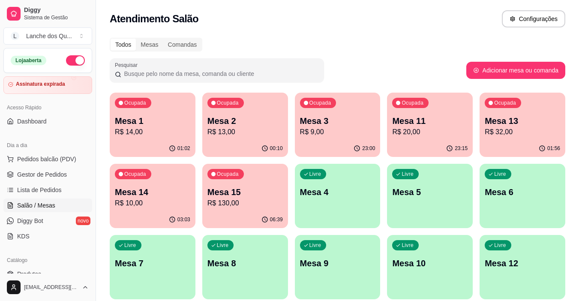
click at [136, 126] on p "Mesa 1" at bounding box center [152, 121] width 75 height 12
click at [230, 141] on div "00:10" at bounding box center [245, 148] width 86 height 17
click at [61, 173] on span "Gestor de Pedidos" at bounding box center [42, 174] width 50 height 9
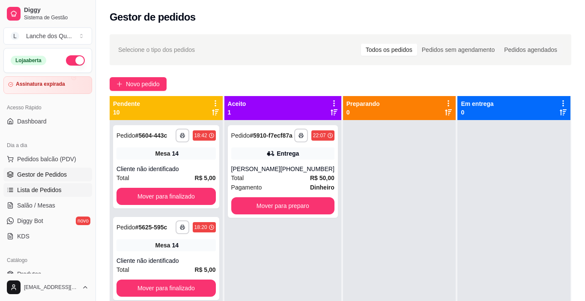
click at [57, 188] on span "Lista de Pedidos" at bounding box center [39, 189] width 45 height 9
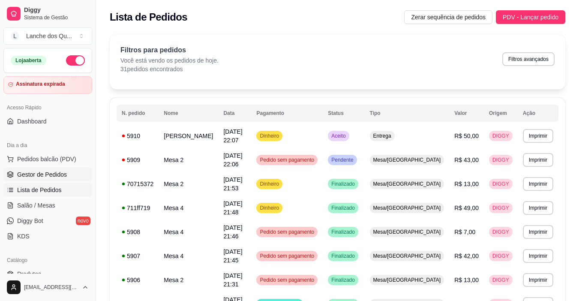
click at [68, 176] on link "Gestor de Pedidos" at bounding box center [47, 174] width 89 height 14
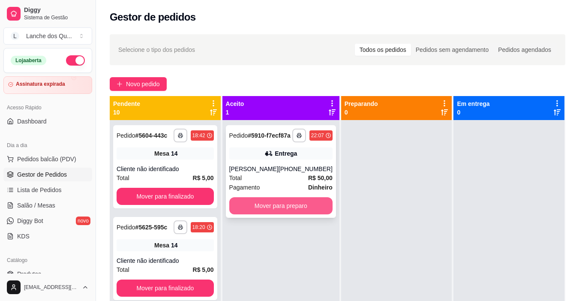
click at [270, 211] on button "Mover para preparo" at bounding box center [280, 205] width 103 height 17
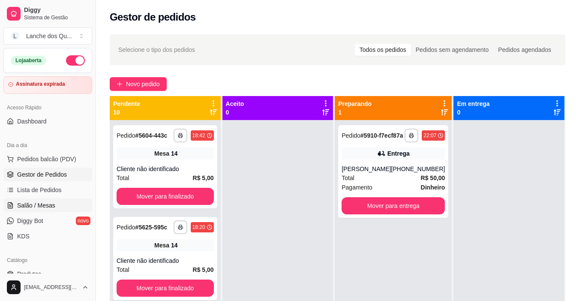
click at [49, 205] on span "Salão / Mesas" at bounding box center [36, 205] width 38 height 9
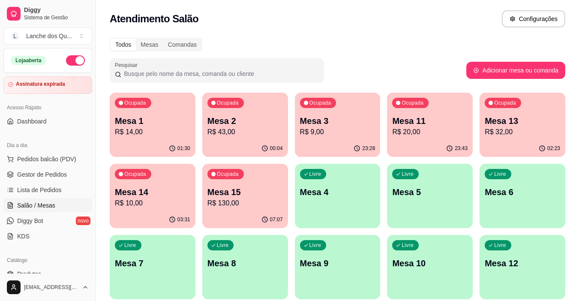
click at [250, 114] on div "Ocupada Mesa 2 R$ 43,00" at bounding box center [245, 117] width 86 height 48
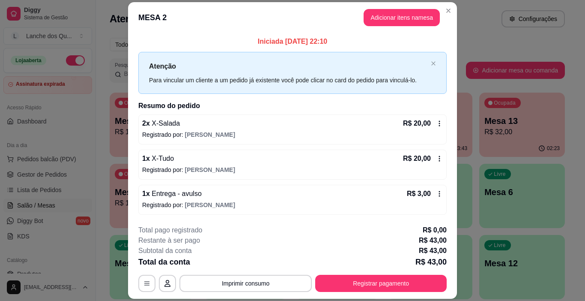
drag, startPoint x: 268, startPoint y: 118, endPoint x: 224, endPoint y: 156, distance: 58.0
click at [224, 156] on div "1 x X-Tudo R$ 20,00" at bounding box center [292, 158] width 301 height 10
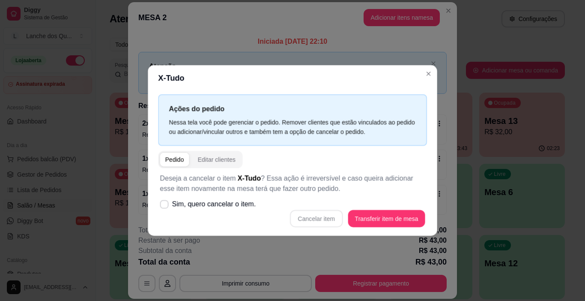
click at [231, 133] on div "Nessa tela você pode gerenciar o pedido. Remover clientes que estão vinculados …" at bounding box center [292, 127] width 247 height 19
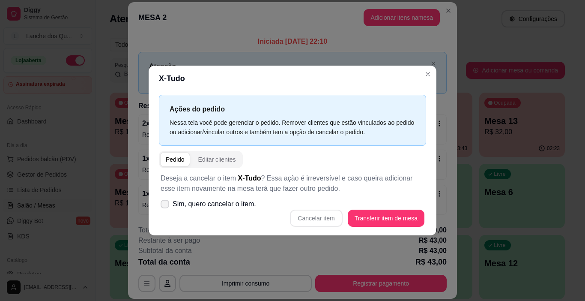
click at [168, 204] on icon at bounding box center [164, 203] width 7 height 5
click at [166, 206] on input "Sim, quero cancelar o item." at bounding box center [163, 209] width 6 height 6
checkbox input "true"
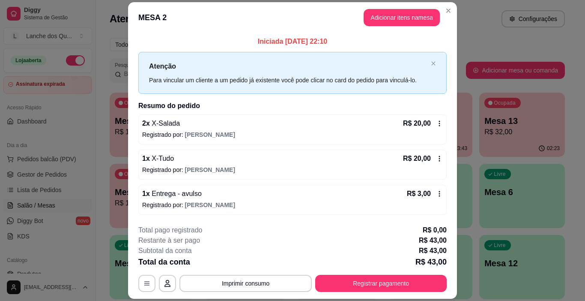
click at [223, 159] on div "1 x X-Tudo R$ 20,00" at bounding box center [292, 158] width 301 height 10
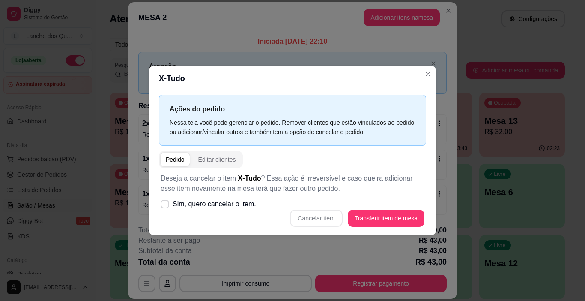
click at [323, 221] on div "Cancelar item Transferir item de mesa" at bounding box center [293, 217] width 264 height 17
click at [183, 208] on span "Sim, quero cancelar o item." at bounding box center [215, 204] width 84 height 10
click at [166, 208] on input "Sim, quero cancelar o item." at bounding box center [163, 209] width 6 height 6
checkbox input "true"
click at [300, 217] on button "Cancelar item" at bounding box center [316, 218] width 51 height 17
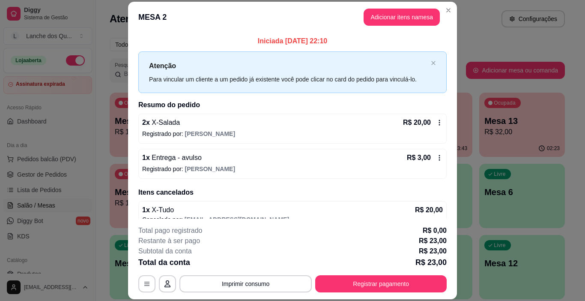
click at [220, 129] on p "Registrado por: [PERSON_NAME]" at bounding box center [292, 133] width 301 height 9
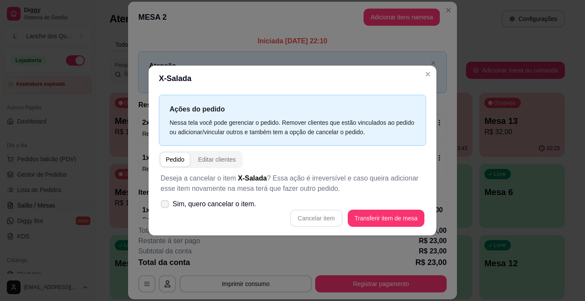
click at [159, 203] on label "Sim, quero cancelar o item." at bounding box center [208, 203] width 102 height 17
click at [160, 206] on input "Sim, quero cancelar o item." at bounding box center [163, 209] width 6 height 6
checkbox input "true"
click at [316, 221] on button "Cancelar item" at bounding box center [316, 218] width 51 height 17
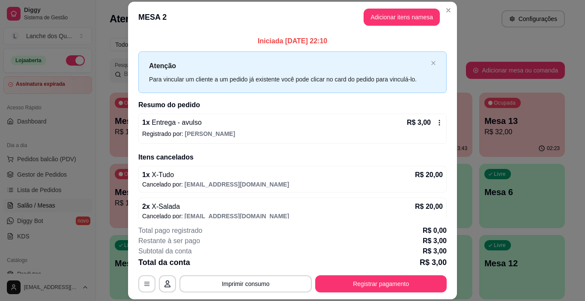
click at [221, 127] on div "1 x Entrega - avulso R$ 3,00" at bounding box center [292, 122] width 301 height 10
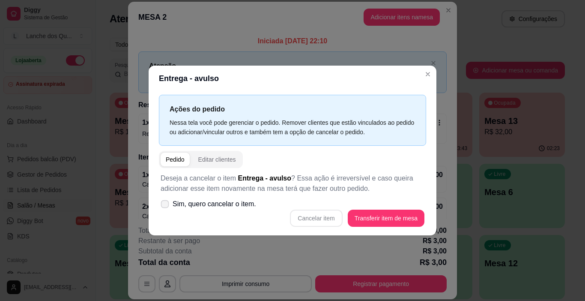
click at [166, 203] on icon at bounding box center [164, 203] width 6 height 5
click at [166, 206] on input "Sim, quero cancelar o item." at bounding box center [163, 209] width 6 height 6
checkbox input "true"
click at [330, 221] on button "Cancelar item" at bounding box center [316, 217] width 52 height 17
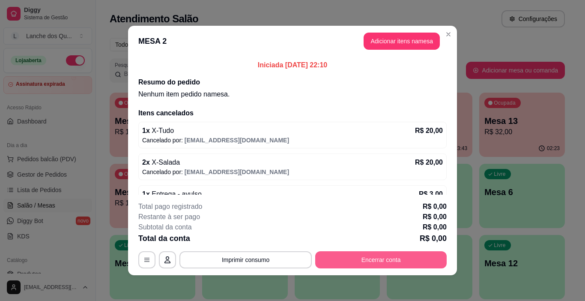
click at [381, 257] on button "Encerrar conta" at bounding box center [381, 259] width 132 height 17
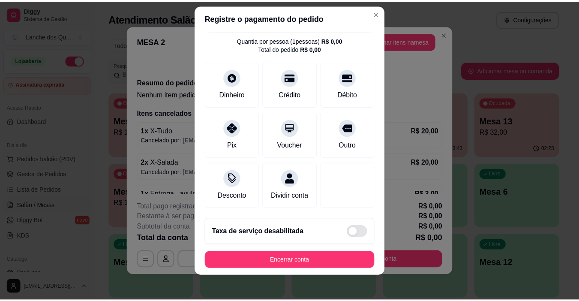
scroll to position [12, 0]
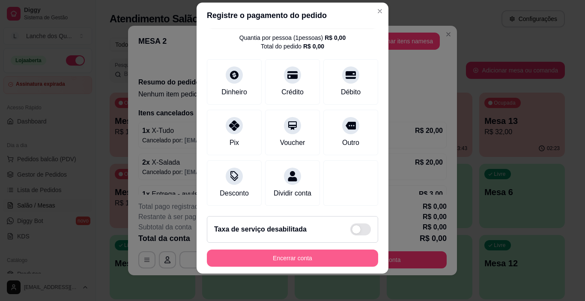
click at [327, 257] on button "Encerrar conta" at bounding box center [292, 257] width 171 height 17
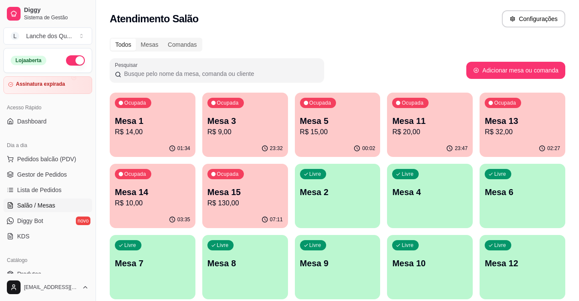
click at [176, 144] on div "01:34" at bounding box center [153, 148] width 86 height 17
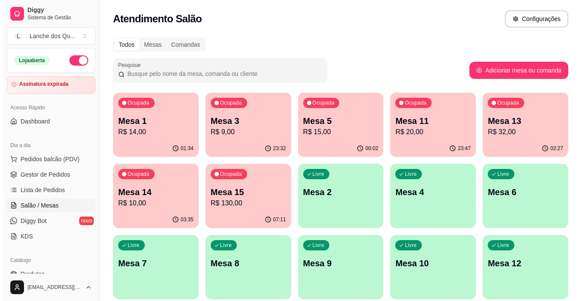
scroll to position [33, 0]
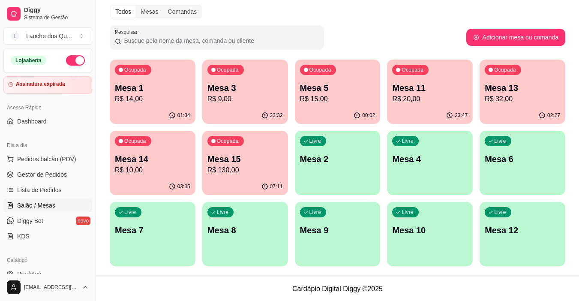
click at [520, 240] on div "Livre Mesa 12" at bounding box center [522, 229] width 86 height 54
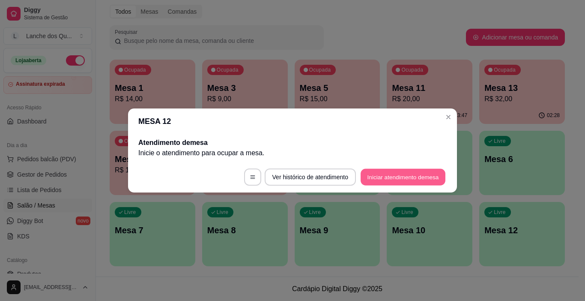
click at [403, 176] on button "Iniciar atendimento de mesa" at bounding box center [403, 177] width 85 height 17
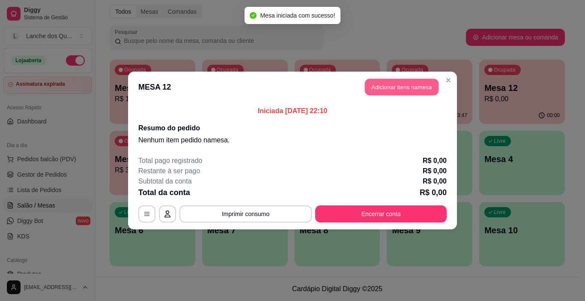
click at [391, 85] on button "Adicionar itens na mesa" at bounding box center [402, 87] width 74 height 17
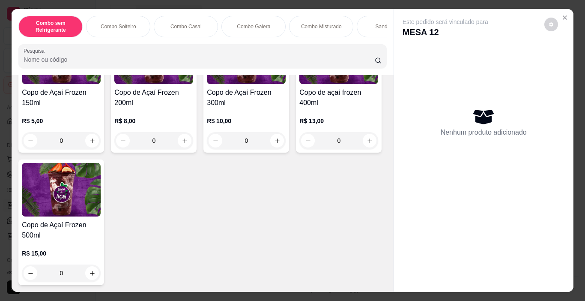
scroll to position [2395, 0]
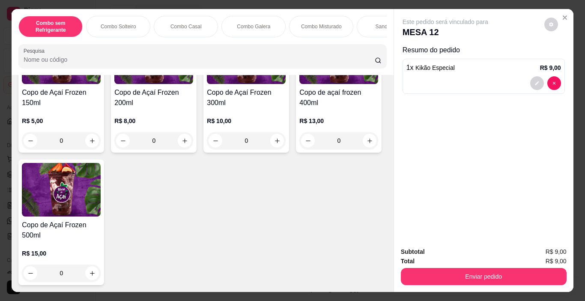
type input "2"
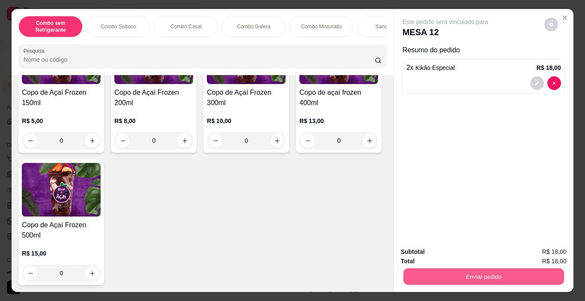
click at [445, 273] on button "Enviar pedido" at bounding box center [483, 276] width 161 height 17
click at [539, 254] on button "Enviar pedido" at bounding box center [544, 252] width 48 height 16
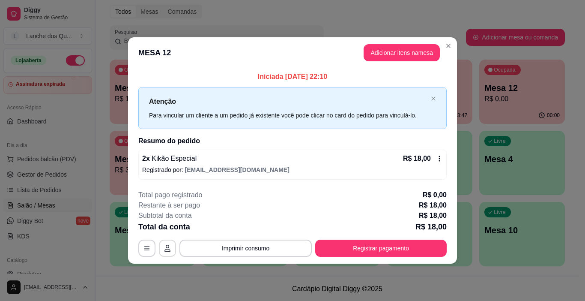
click at [171, 245] on button "button" at bounding box center [167, 247] width 17 height 17
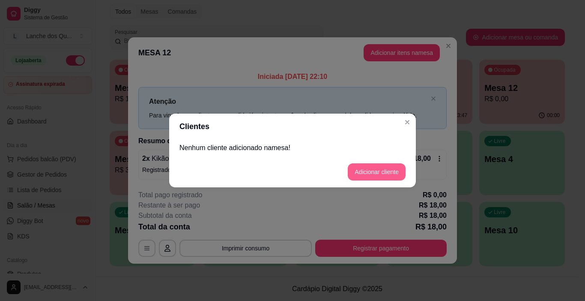
click at [371, 175] on button "Adicionar cliente" at bounding box center [377, 171] width 58 height 17
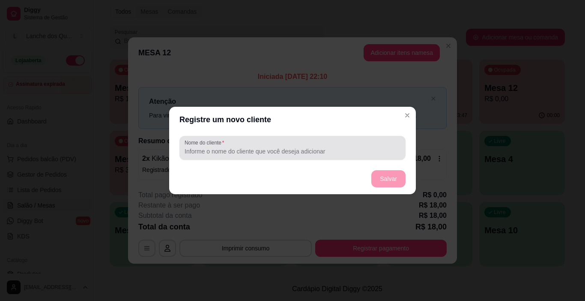
click at [296, 157] on div "Nome do cliente" at bounding box center [292, 148] width 226 height 24
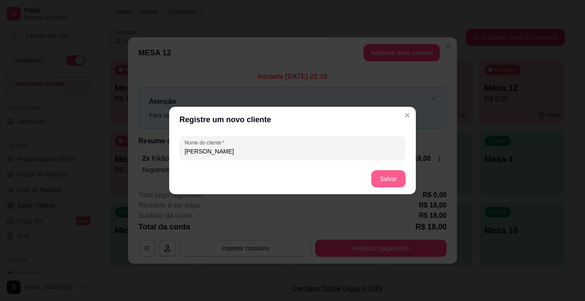
type input "DOUGLAS"
click at [386, 179] on button "Salvar" at bounding box center [388, 178] width 34 height 17
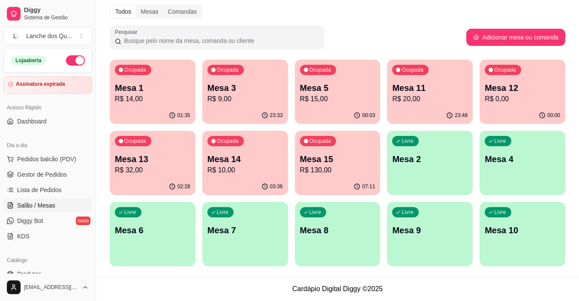
click at [134, 90] on p "Mesa 1" at bounding box center [152, 88] width 75 height 12
click at [205, 92] on div "Ocupada Mesa 3 R$ 9,00" at bounding box center [245, 84] width 86 height 48
click at [338, 90] on p "Mesa 5" at bounding box center [337, 88] width 73 height 12
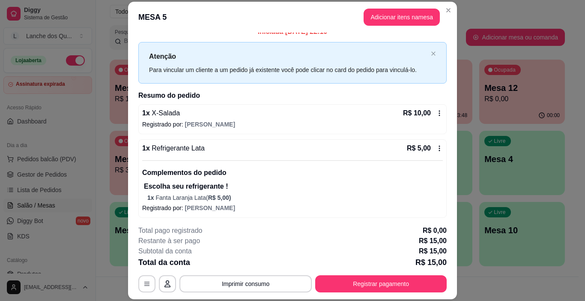
scroll to position [12, 0]
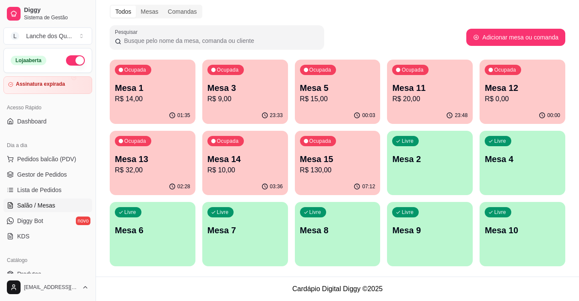
click at [421, 95] on p "R$ 20,00" at bounding box center [429, 99] width 75 height 10
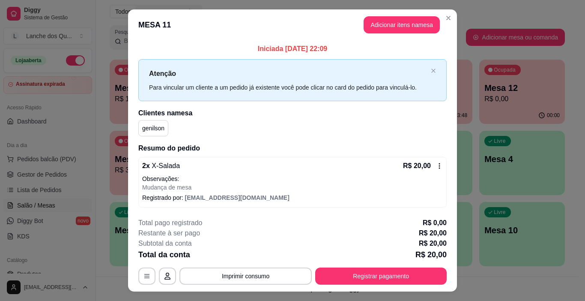
scroll to position [18, 0]
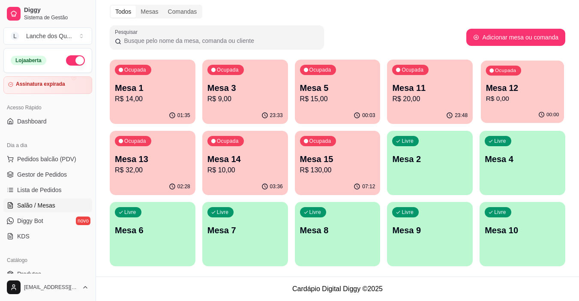
click at [511, 99] on p "R$ 0,00" at bounding box center [522, 99] width 73 height 10
click at [199, 166] on div "Ocupada Mesa 1 R$ 14,00 01:35 Ocupada Mesa 3 R$ 9,00 23:33 Ocupada Mesa 5 R$ 15…" at bounding box center [337, 163] width 455 height 206
click at [170, 170] on p "R$ 32,00" at bounding box center [152, 170] width 75 height 10
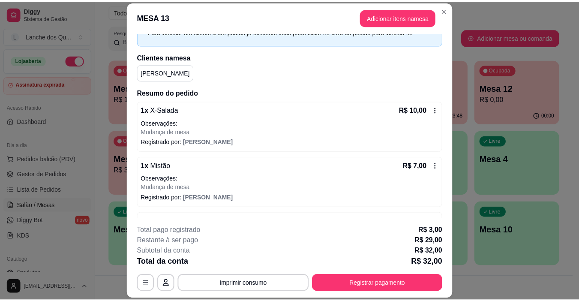
scroll to position [129, 0]
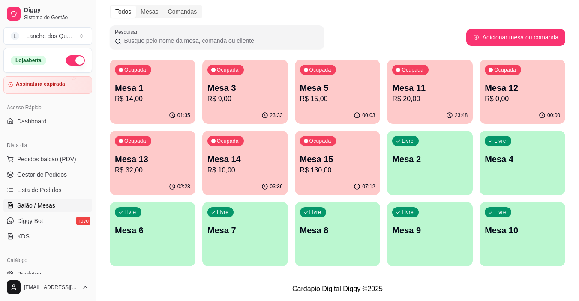
click at [230, 158] on p "Mesa 14" at bounding box center [244, 159] width 75 height 12
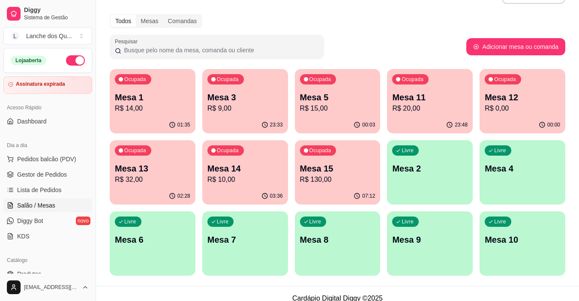
scroll to position [33, 0]
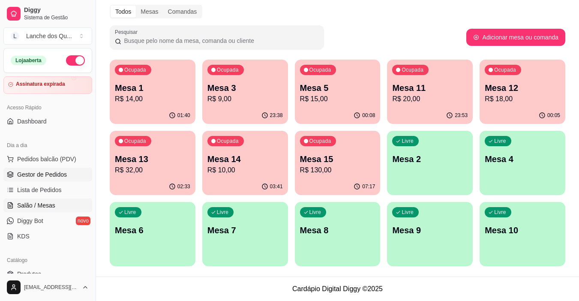
click at [39, 174] on span "Gestor de Pedidos" at bounding box center [42, 174] width 50 height 9
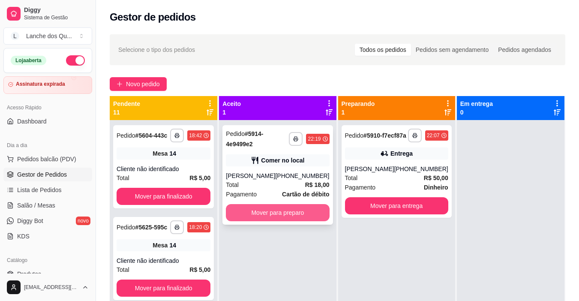
click at [284, 216] on button "Mover para preparo" at bounding box center [277, 212] width 103 height 17
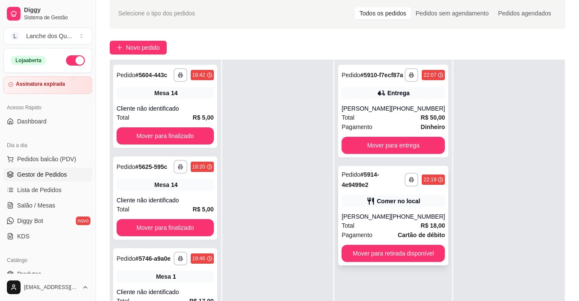
scroll to position [86, 0]
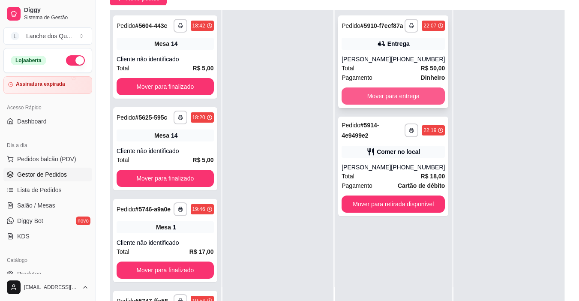
click at [409, 105] on button "Mover para entrega" at bounding box center [392, 95] width 103 height 17
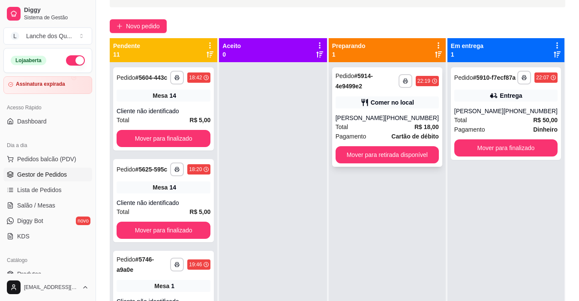
scroll to position [43, 0]
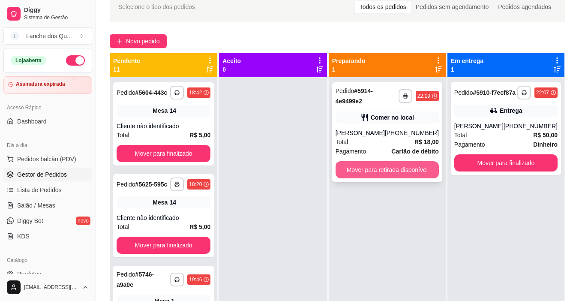
click at [388, 169] on button "Mover para retirada disponível" at bounding box center [386, 169] width 103 height 17
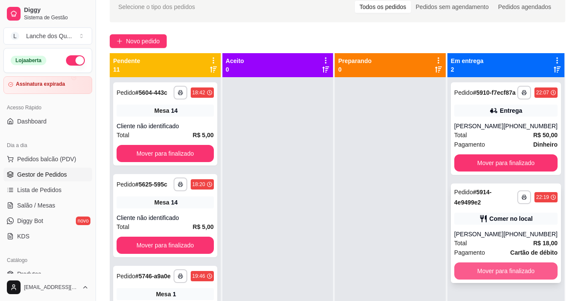
click at [511, 278] on button "Mover para finalizado" at bounding box center [505, 270] width 103 height 17
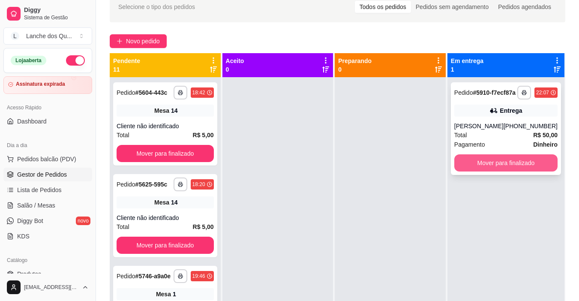
click at [524, 169] on button "Mover para finalizado" at bounding box center [505, 162] width 103 height 17
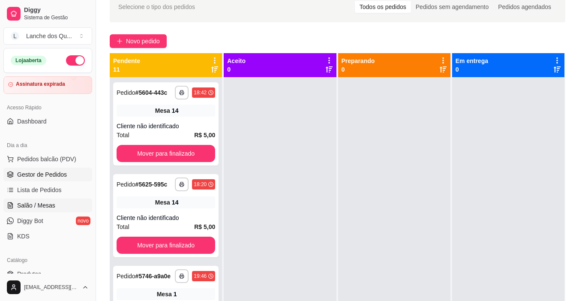
click at [34, 203] on span "Salão / Mesas" at bounding box center [36, 205] width 38 height 9
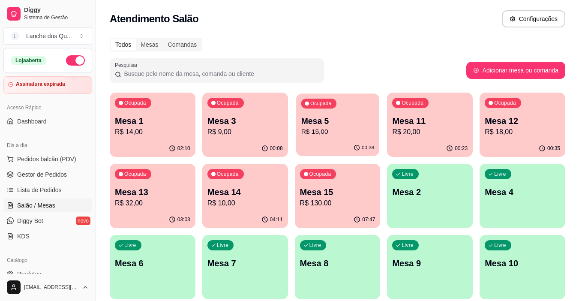
click at [331, 130] on p "R$ 15,00" at bounding box center [337, 132] width 73 height 10
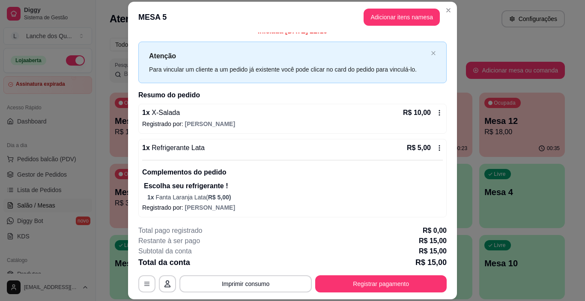
scroll to position [12, 0]
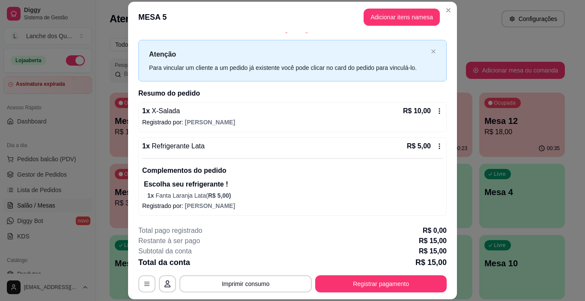
click at [353, 277] on button "Registrar pagamento" at bounding box center [381, 283] width 132 height 17
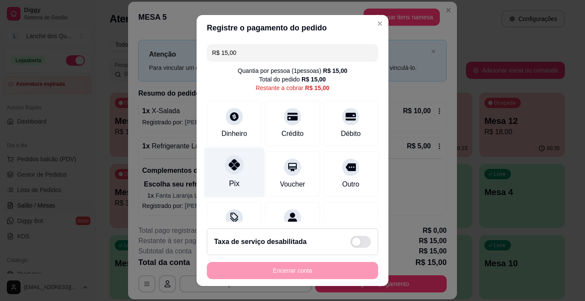
click at [230, 164] on icon at bounding box center [234, 164] width 11 height 11
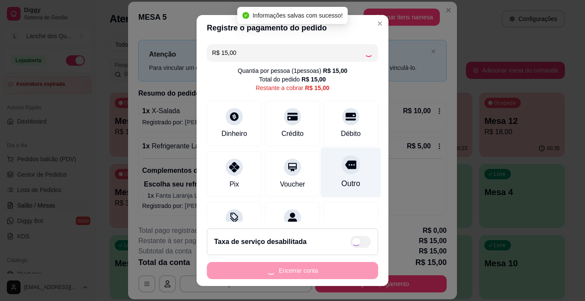
type input "R$ 0,00"
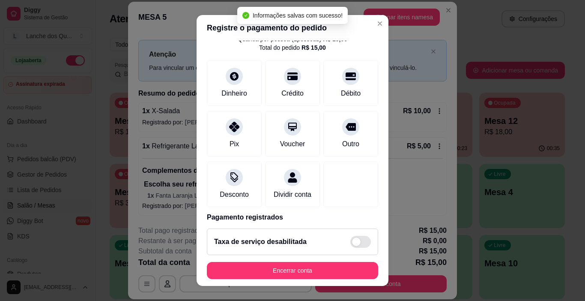
scroll to position [75, 0]
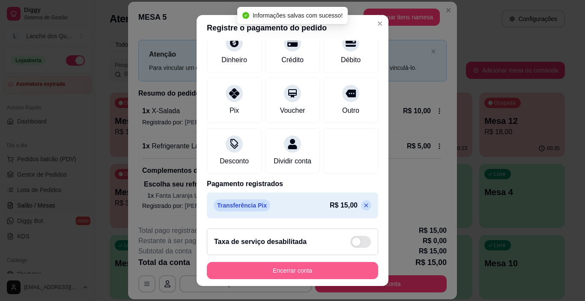
click at [328, 269] on button "Encerrar conta" at bounding box center [292, 270] width 171 height 17
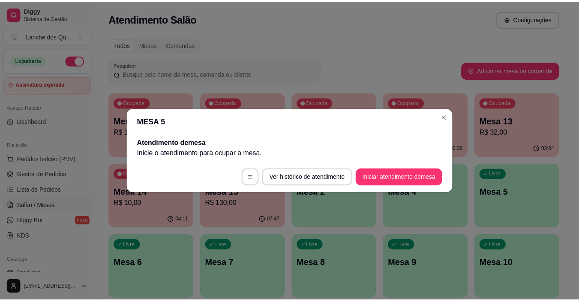
scroll to position [0, 0]
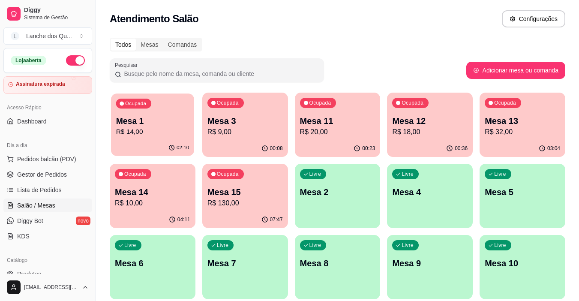
click at [174, 126] on p "Mesa 1" at bounding box center [152, 121] width 73 height 12
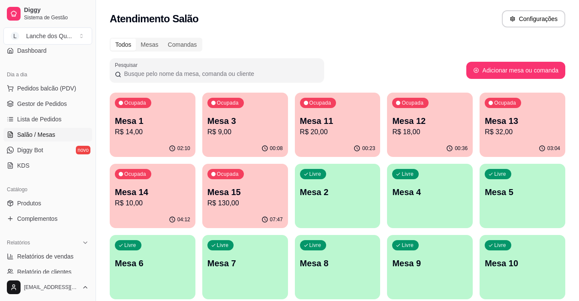
scroll to position [129, 0]
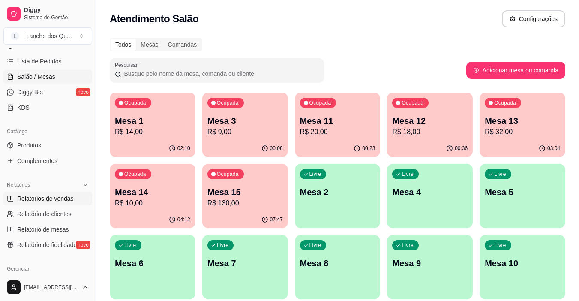
click at [51, 197] on span "Relatórios de vendas" at bounding box center [45, 198] width 57 height 9
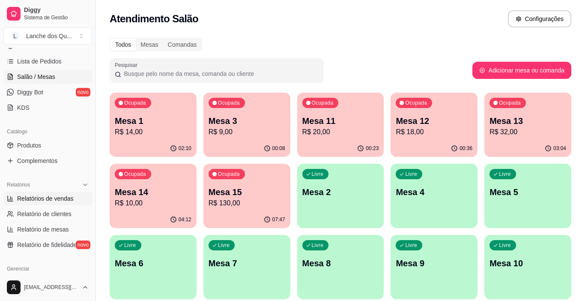
select select "ALL"
select select "0"
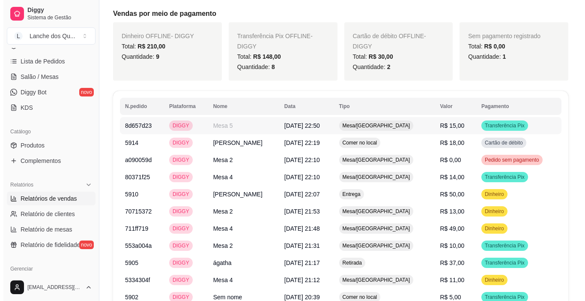
scroll to position [428, 0]
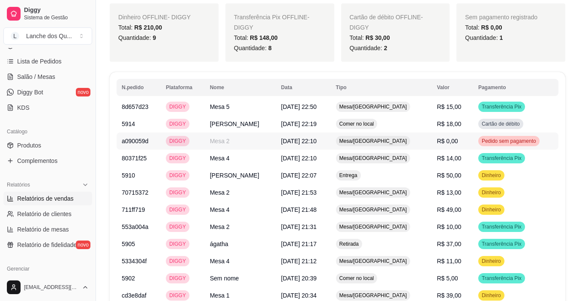
click at [496, 142] on span "Pedido sem pagamento" at bounding box center [509, 141] width 58 height 7
click at [473, 126] on td "Cartão de débito" at bounding box center [515, 123] width 85 height 17
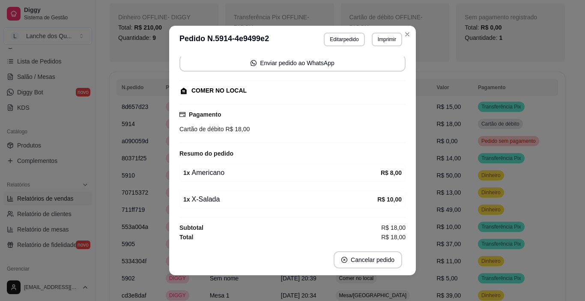
scroll to position [63, 0]
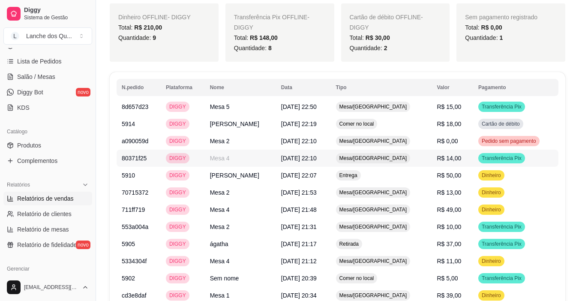
click at [455, 159] on td "R$ 14,00" at bounding box center [451, 158] width 41 height 17
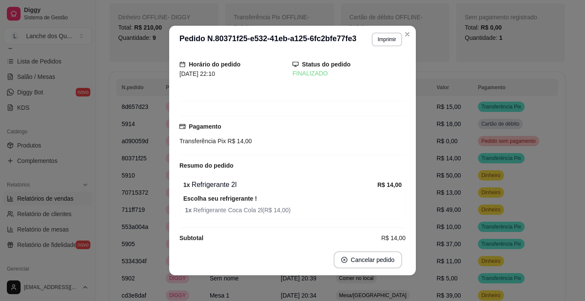
scroll to position [36, 0]
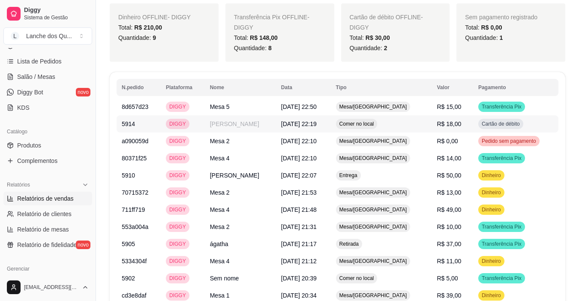
click at [453, 122] on td "R$ 18,00" at bounding box center [451, 123] width 41 height 17
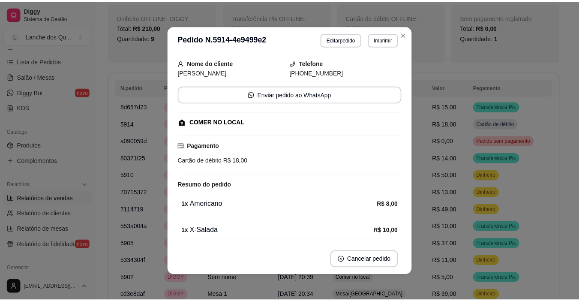
scroll to position [63, 0]
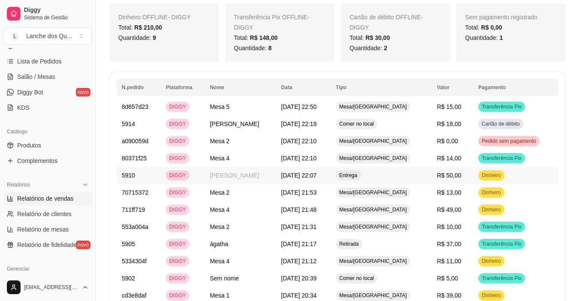
click at [448, 175] on td "R$ 50,00" at bounding box center [451, 175] width 41 height 17
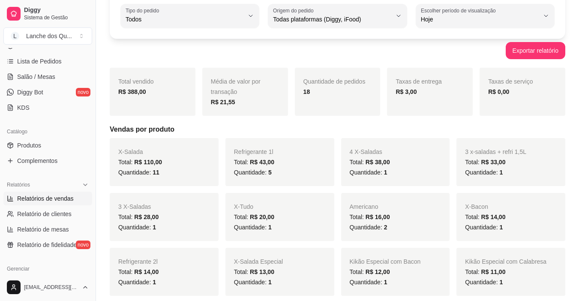
scroll to position [0, 0]
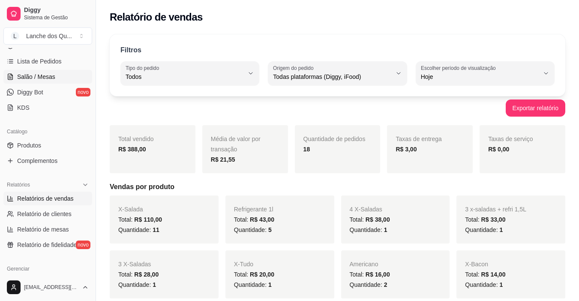
click at [48, 77] on span "Salão / Mesas" at bounding box center [36, 76] width 38 height 9
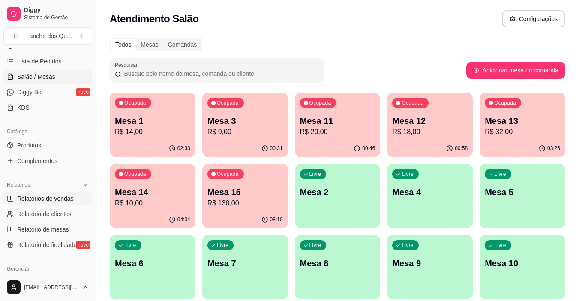
click at [47, 202] on span "Relatórios de vendas" at bounding box center [45, 198] width 57 height 9
select select "ALL"
select select "0"
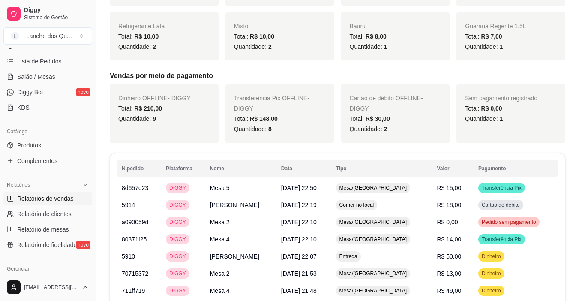
scroll to position [428, 0]
